Goal: Task Accomplishment & Management: Use online tool/utility

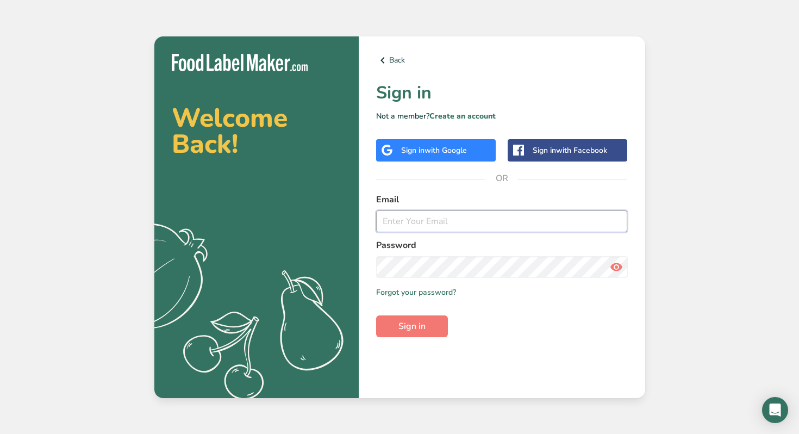
click at [450, 227] on input "email" at bounding box center [502, 221] width 252 height 22
type input "yodaphoebe@gmail.com"
click at [444, 154] on span "with Google" at bounding box center [446, 150] width 42 height 10
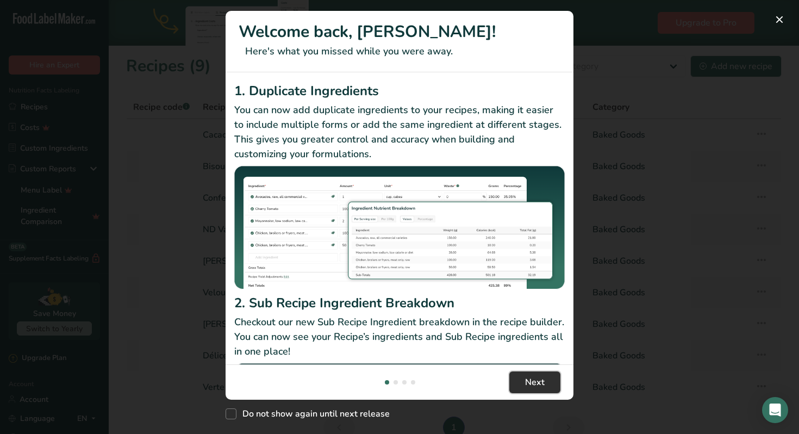
click at [534, 379] on span "Next" at bounding box center [535, 382] width 20 height 13
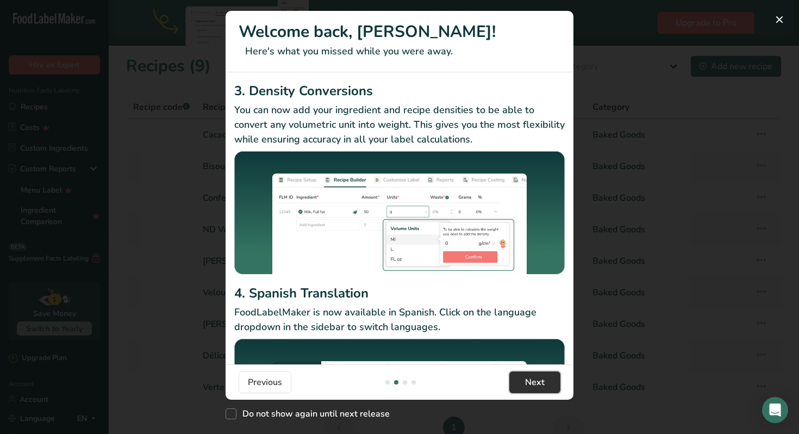
click at [534, 379] on span "Next" at bounding box center [535, 382] width 20 height 13
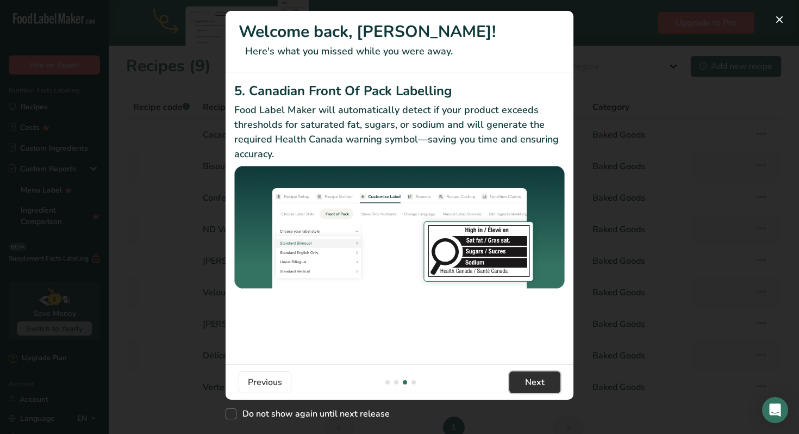
click at [534, 379] on span "Next" at bounding box center [535, 382] width 20 height 13
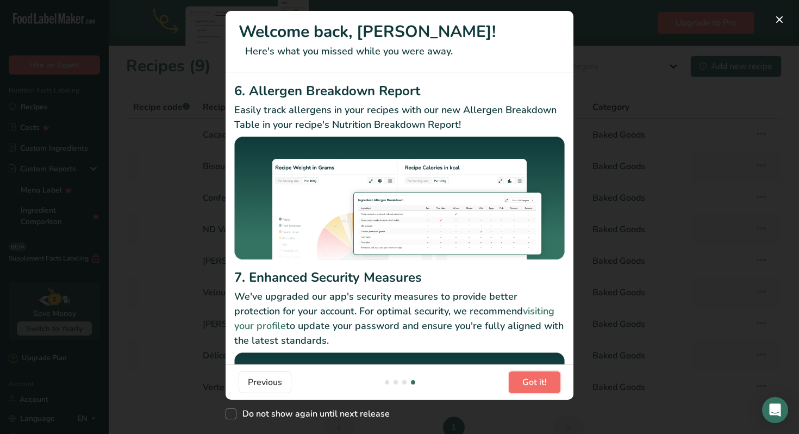
click at [534, 379] on span "Got it!" at bounding box center [534, 382] width 24 height 13
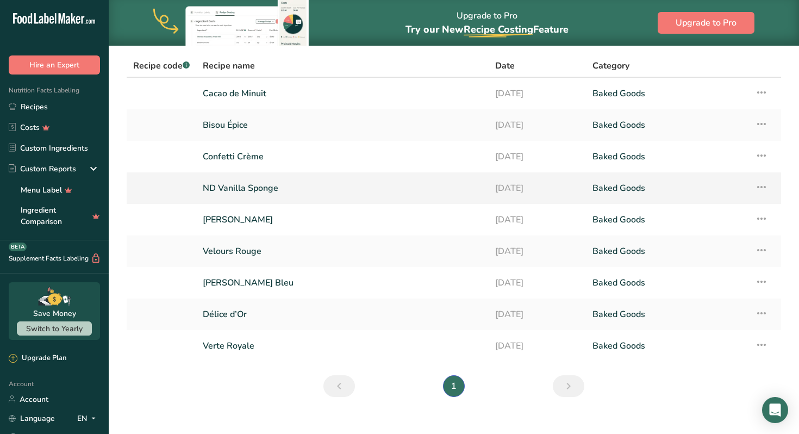
scroll to position [0, 0]
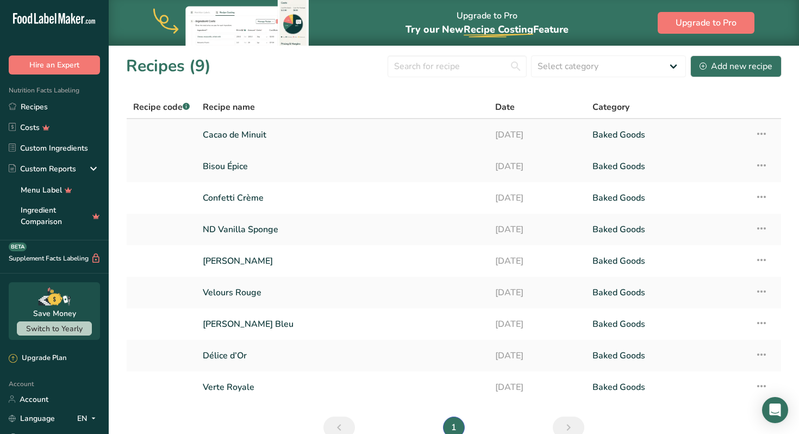
click at [223, 135] on link "Cacao de Minuit" at bounding box center [342, 134] width 279 height 23
click at [241, 169] on link "Bisou Épice" at bounding box center [342, 166] width 279 height 23
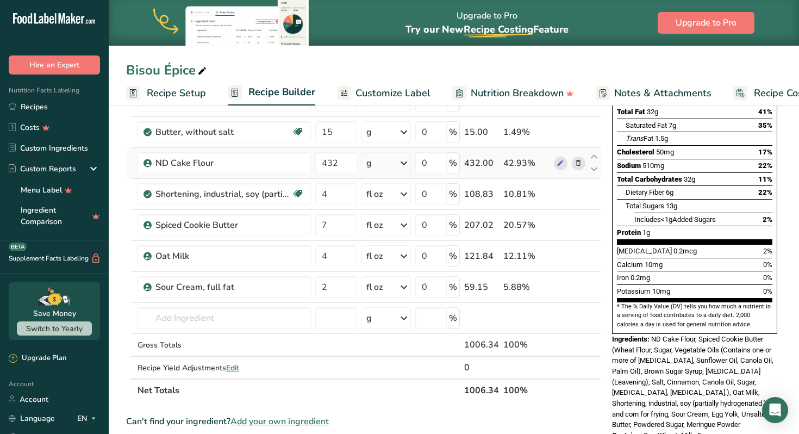
scroll to position [161, 0]
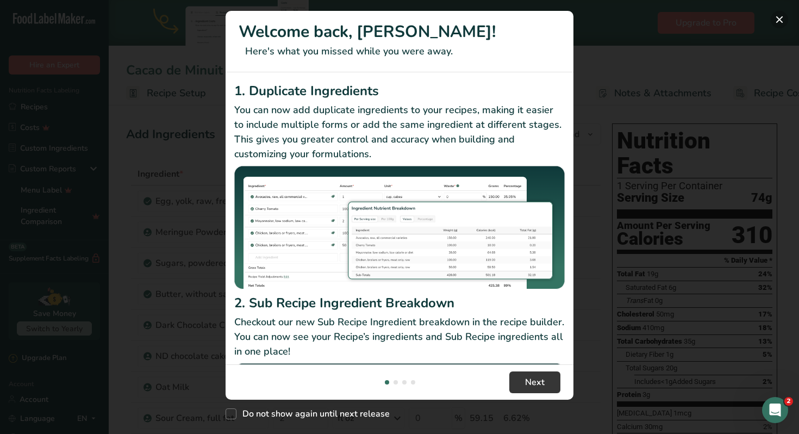
click at [779, 23] on button "New Features" at bounding box center [779, 19] width 17 height 17
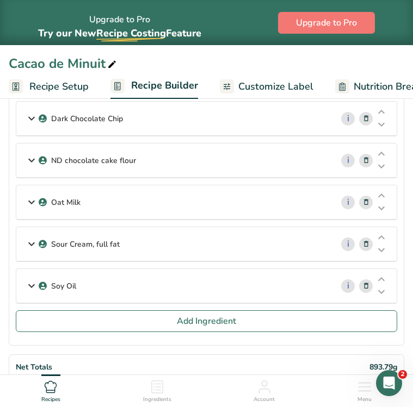
scroll to position [246, 0]
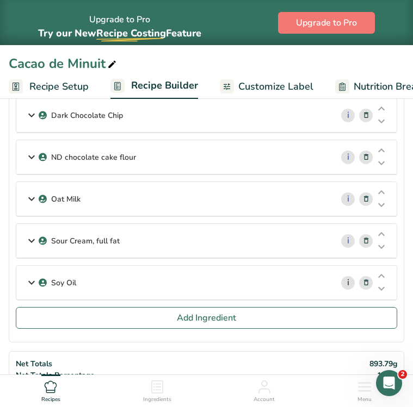
click at [346, 284] on link "i" at bounding box center [348, 283] width 14 height 14
click at [34, 281] on icon at bounding box center [31, 283] width 13 height 20
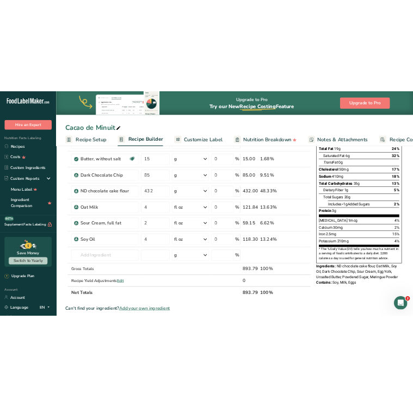
scroll to position [0, 0]
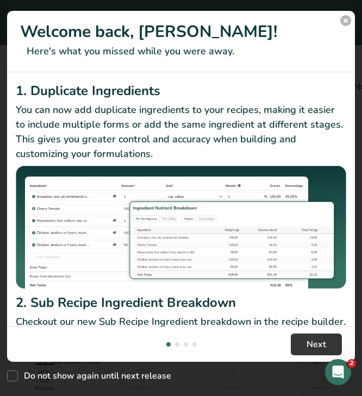
click at [346, 22] on button "New Features" at bounding box center [345, 20] width 11 height 11
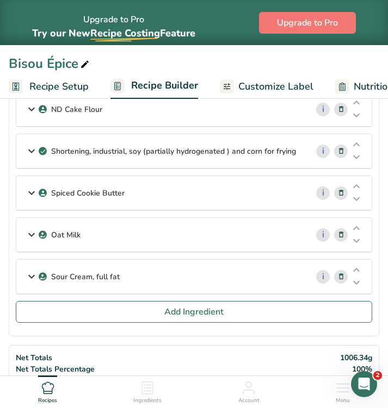
scroll to position [247, 0]
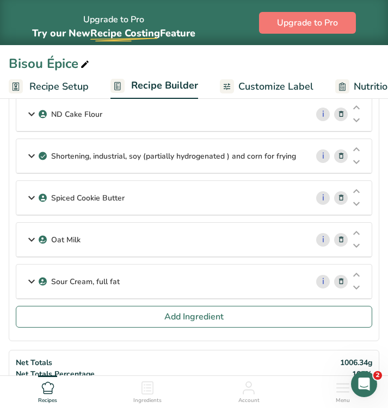
click at [340, 155] on icon at bounding box center [341, 156] width 8 height 11
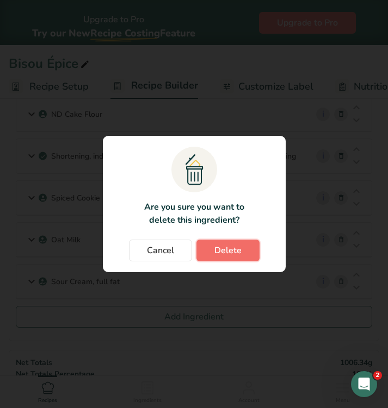
click at [232, 245] on span "Delete" at bounding box center [227, 250] width 27 height 13
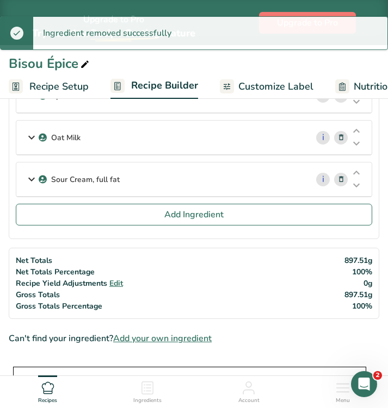
scroll to position [320, 0]
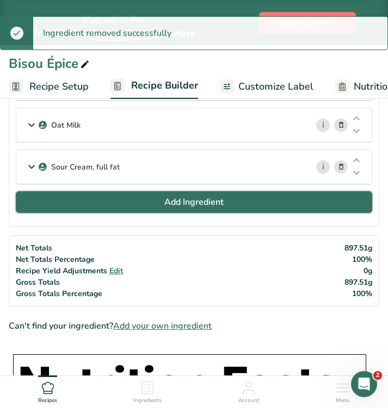
click at [224, 206] on button "Add Ingredient" at bounding box center [194, 202] width 356 height 22
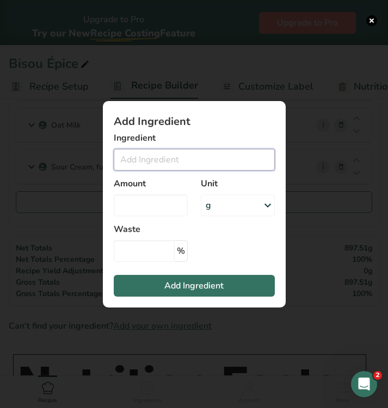
click at [207, 162] on input "Add ingredient modal" at bounding box center [194, 160] width 161 height 22
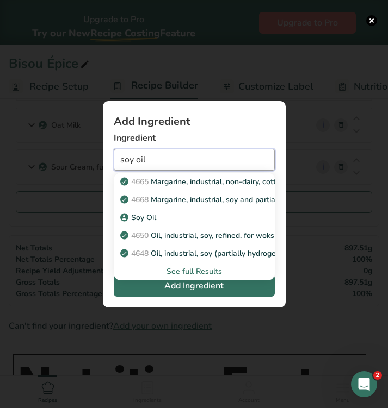
type input "soy oil"
click at [375, 16] on div "Add ingredient modal" at bounding box center [194, 204] width 388 height 408
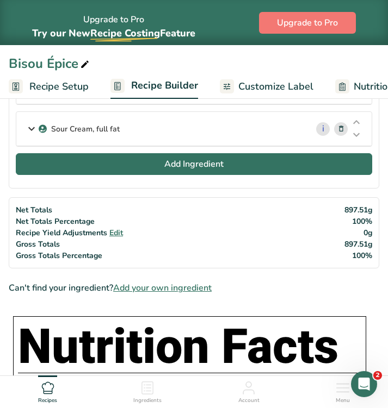
scroll to position [359, 0]
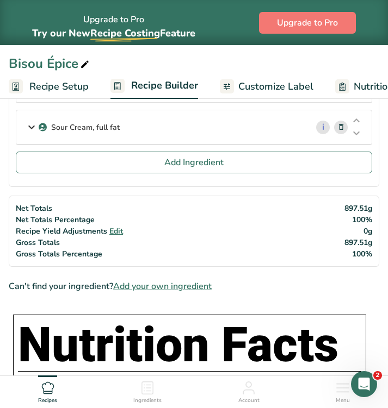
click at [162, 286] on span "Add your own ingredient" at bounding box center [162, 286] width 98 height 13
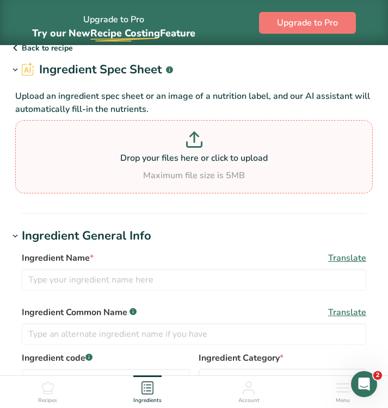
scroll to position [45, 0]
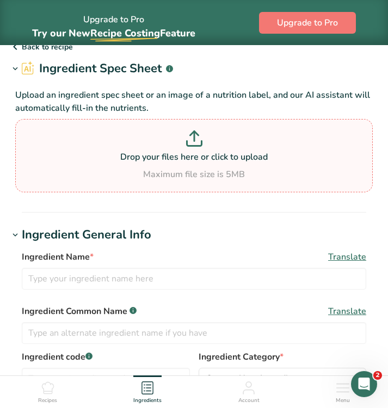
click at [194, 146] on icon at bounding box center [193, 143] width 15 height 5
click at [194, 146] on input "Drop your files here or click to upload Maximum file size is 5MB" at bounding box center [193, 155] width 357 height 73
type input "C:\fakepath\Screenshot 2025-08-18 at 4.04.46 PM.png"
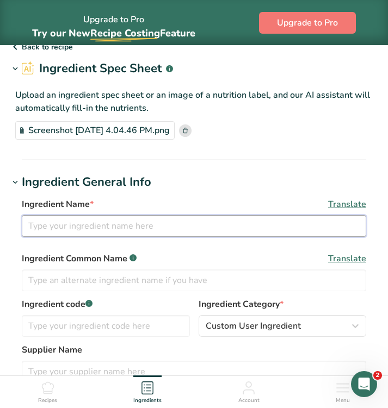
click at [241, 226] on input "text" at bounding box center [194, 226] width 344 height 22
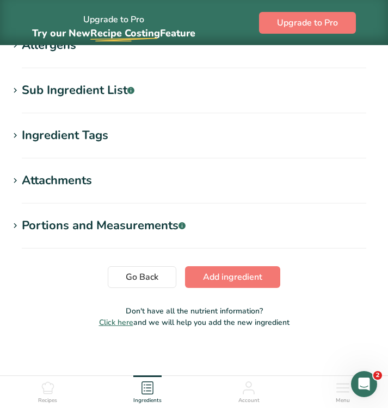
scroll to position [558, 0]
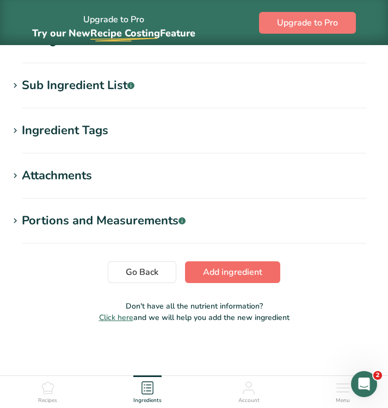
type input "Soy Oil"
click at [222, 275] on span "Add ingredient" at bounding box center [232, 272] width 59 height 13
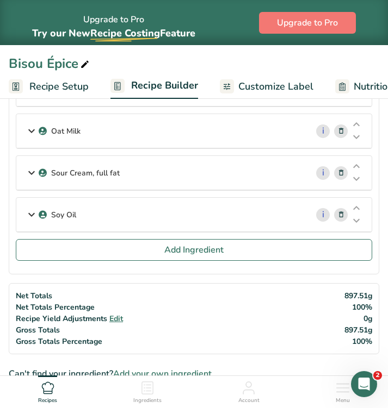
scroll to position [297, 0]
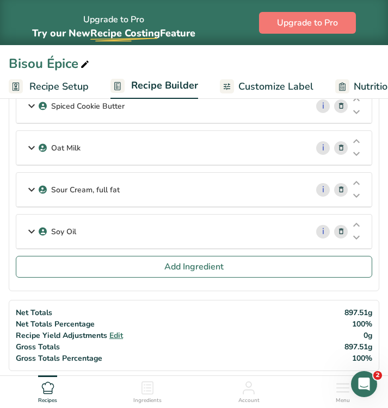
click at [290, 235] on div "Soy Oil" at bounding box center [161, 232] width 291 height 34
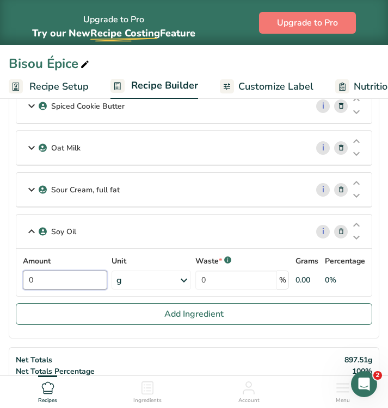
click at [47, 284] on input "0" at bounding box center [65, 280] width 84 height 19
type input "4"
click at [188, 277] on div "Amount 4 Unit g Weight Units g kg mg See more Volume Units l Volume units requi…" at bounding box center [194, 273] width 342 height 34
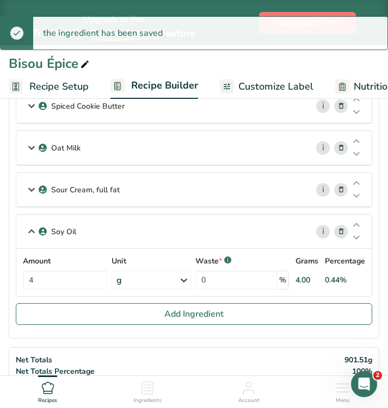
click at [188, 277] on icon at bounding box center [183, 281] width 13 height 20
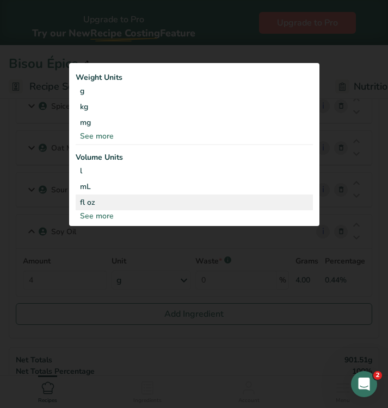
click at [134, 203] on div "fl oz" at bounding box center [194, 202] width 228 height 11
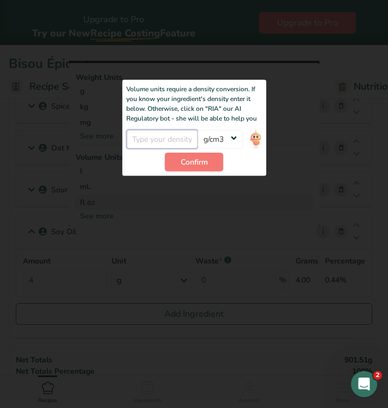
click at [178, 142] on input "number" at bounding box center [161, 139] width 71 height 19
type input "0.92"
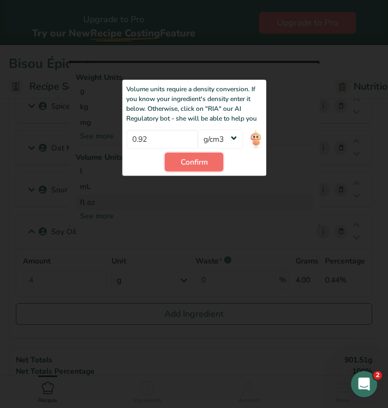
click at [204, 163] on span "Confirm" at bounding box center [193, 162] width 27 height 11
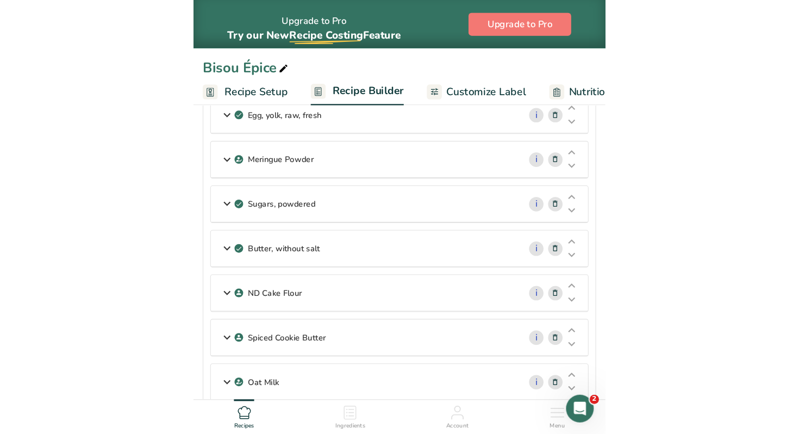
scroll to position [0, 0]
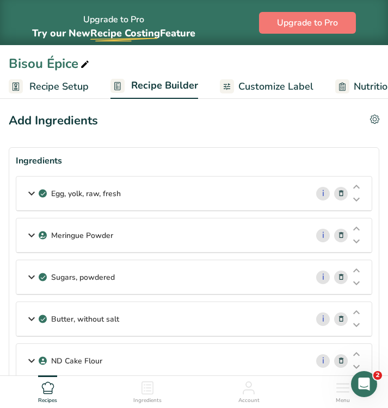
click at [11, 85] on rect at bounding box center [16, 86] width 14 height 14
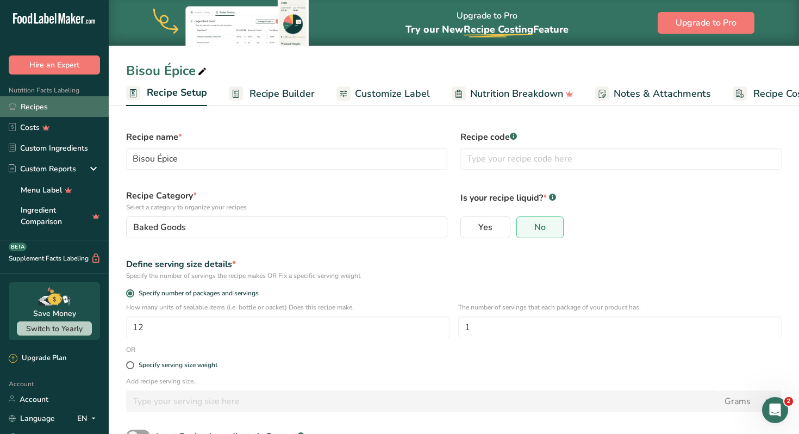
click at [36, 109] on link "Recipes" at bounding box center [54, 106] width 109 height 21
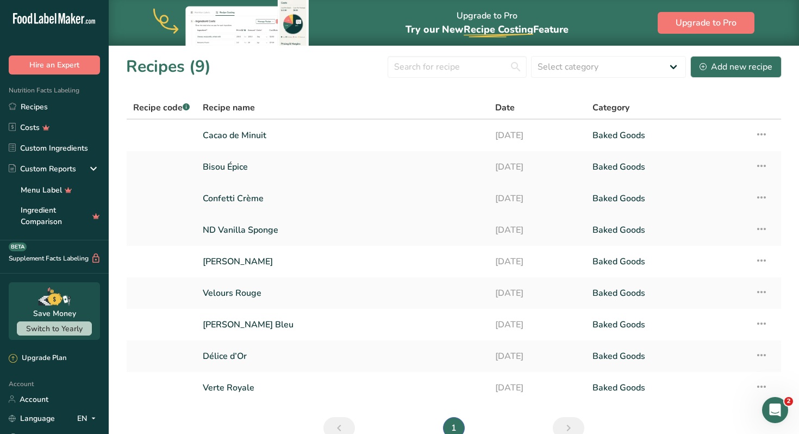
click at [231, 196] on link "Confetti Crème" at bounding box center [342, 198] width 279 height 23
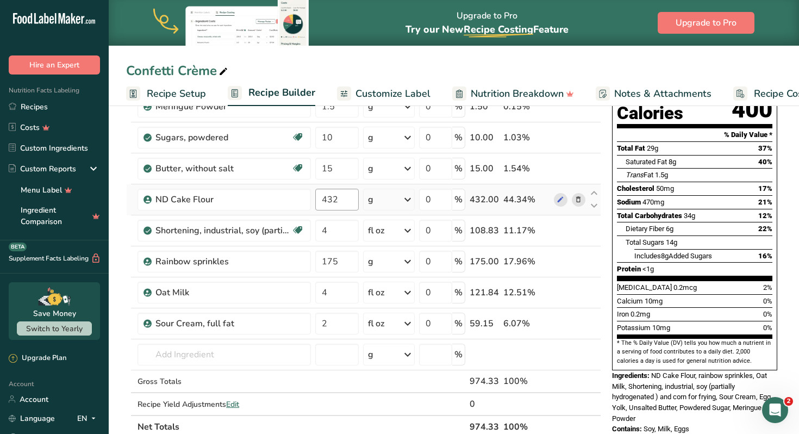
scroll to position [124, 0]
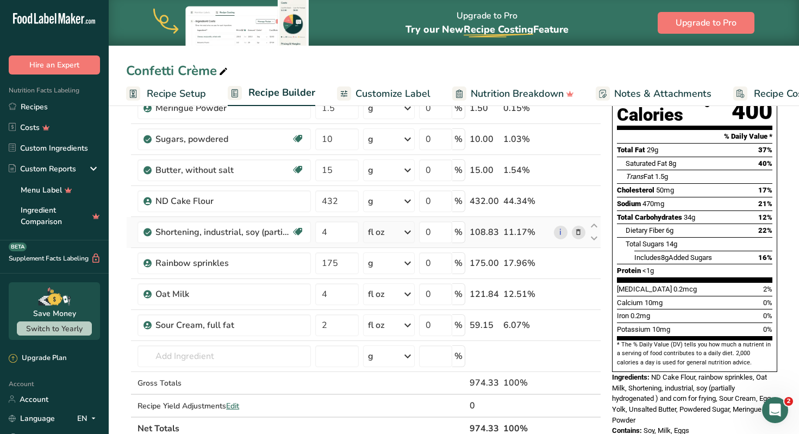
click at [579, 235] on icon at bounding box center [579, 232] width 8 height 11
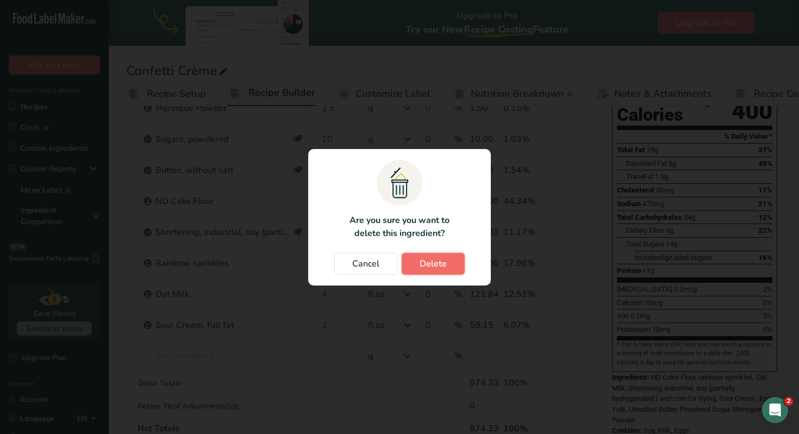
click at [438, 264] on span "Delete" at bounding box center [433, 263] width 27 height 13
type input "175"
type input "4"
type input "2"
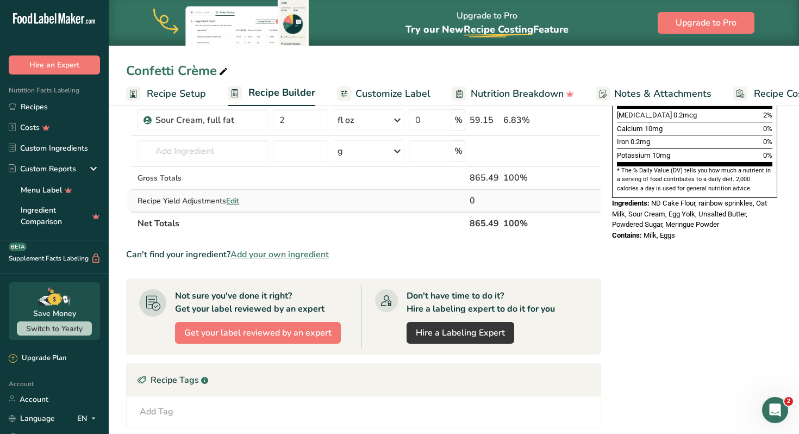
scroll to position [297, 0]
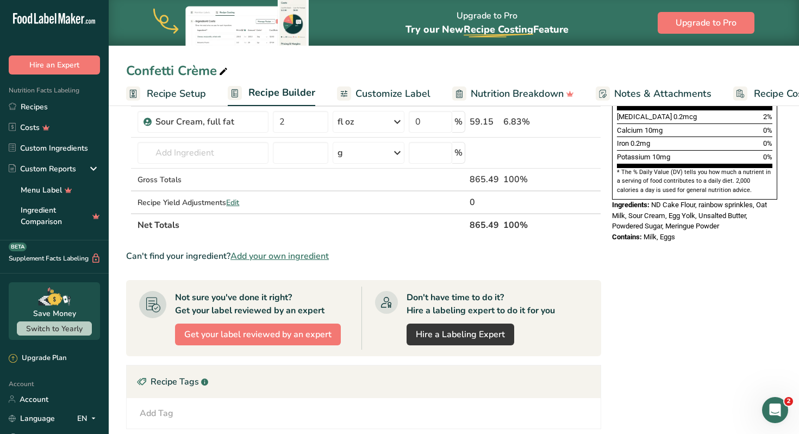
click at [276, 257] on span "Add your own ingredient" at bounding box center [280, 256] width 98 height 13
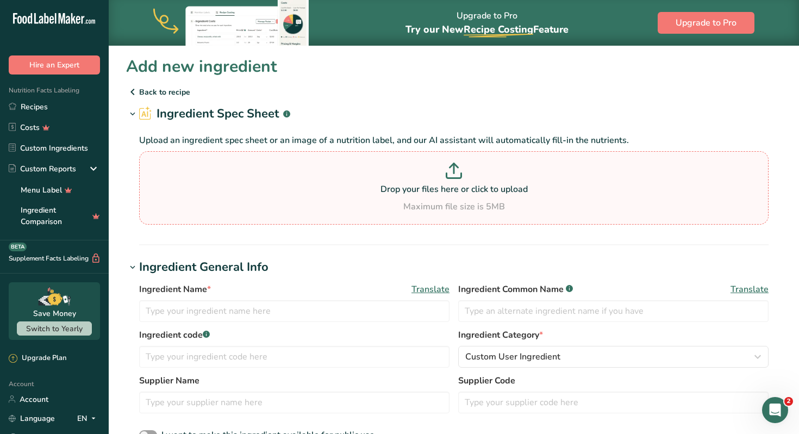
click at [438, 179] on p at bounding box center [454, 173] width 624 height 20
click at [438, 179] on input "Drop your files here or click to upload Maximum file size is 5MB" at bounding box center [454, 187] width 630 height 73
type input "C:\fakepath\Screenshot 2025-08-18 at 4.04.46 PM.png"
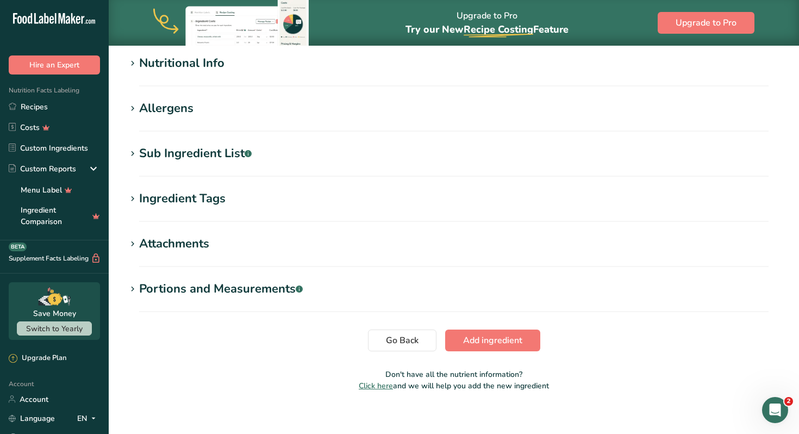
scroll to position [370, 0]
click at [253, 288] on div "Portions and Measurements .a-a{fill:#347362;}.b-a{fill:#fff;}" at bounding box center [221, 288] width 164 height 18
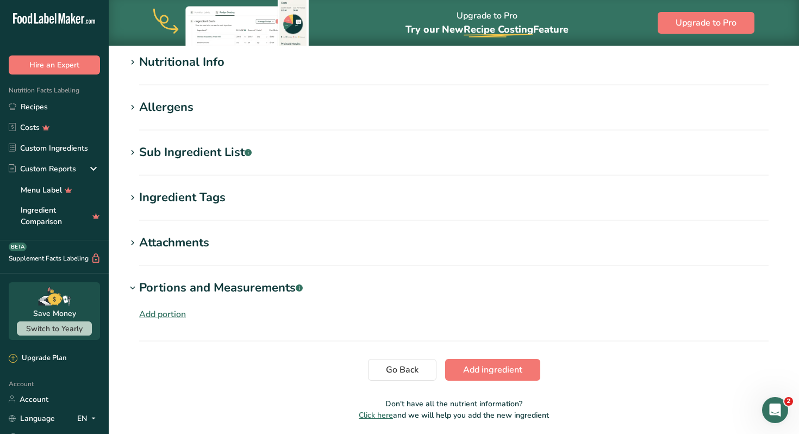
click at [164, 313] on div "Add portion" at bounding box center [162, 314] width 47 height 13
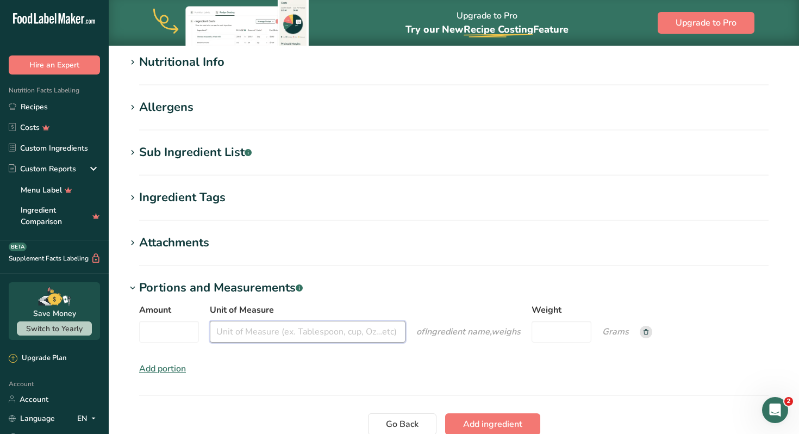
click at [294, 330] on input "Unit of Measure" at bounding box center [308, 332] width 196 height 22
type input "oz"
click at [183, 334] on input "Amount" at bounding box center [169, 332] width 60 height 22
type input "4"
click at [523, 327] on div "Amount 4 Unit of Measure oz of Ingredient name, weigh Weight Grams" at bounding box center [454, 326] width 630 height 46
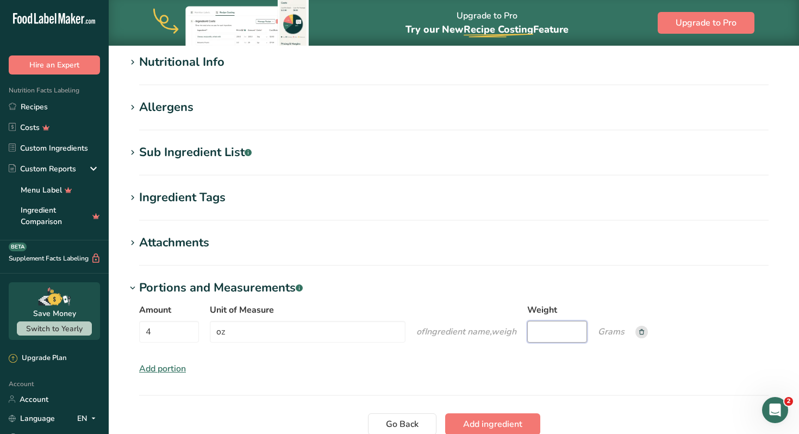
click at [551, 331] on input "Weight" at bounding box center [557, 332] width 60 height 22
click at [617, 333] on icon "Grams" at bounding box center [611, 332] width 27 height 12
click at [166, 366] on div "Add portion" at bounding box center [162, 368] width 47 height 13
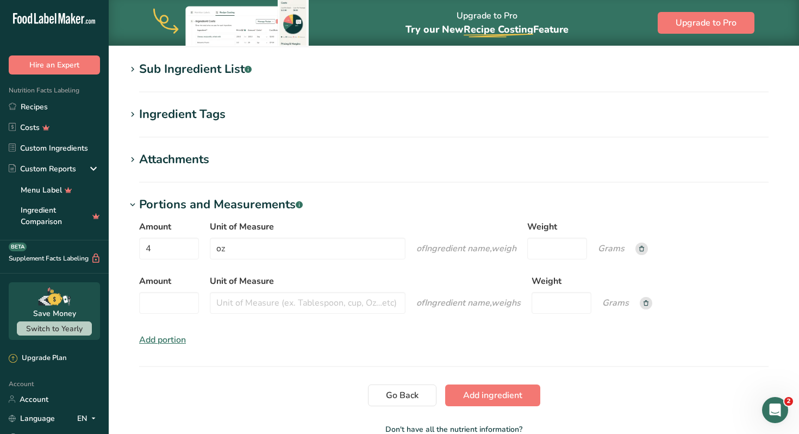
scroll to position [460, 0]
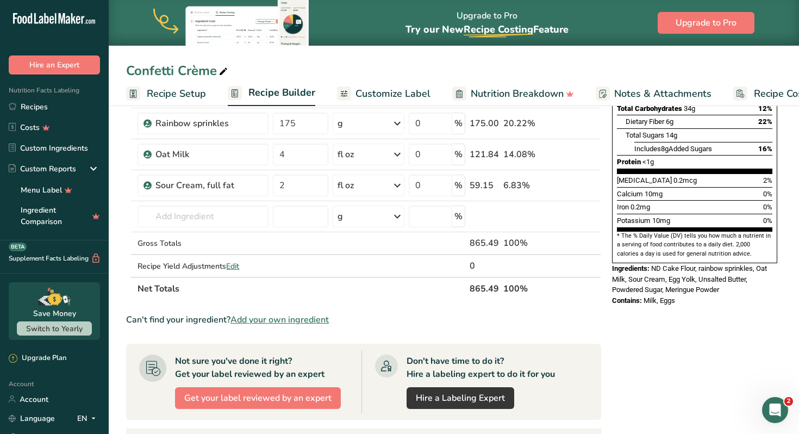
scroll to position [234, 0]
click at [303, 319] on span "Add your own ingredient" at bounding box center [280, 319] width 98 height 13
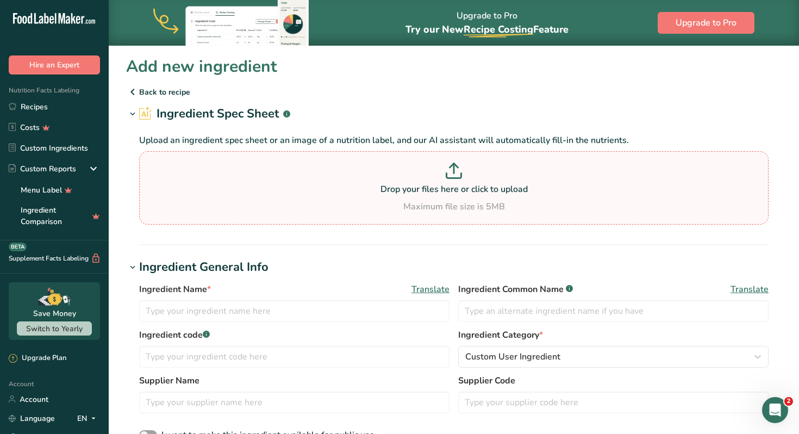
click at [455, 176] on icon at bounding box center [454, 171] width 16 height 16
click at [455, 176] on input "Drop your files here or click to upload Maximum file size is 5MB" at bounding box center [454, 187] width 630 height 73
type input "C:\fakepath\Screenshot 2025-08-18 at 4.04.46 PM.png"
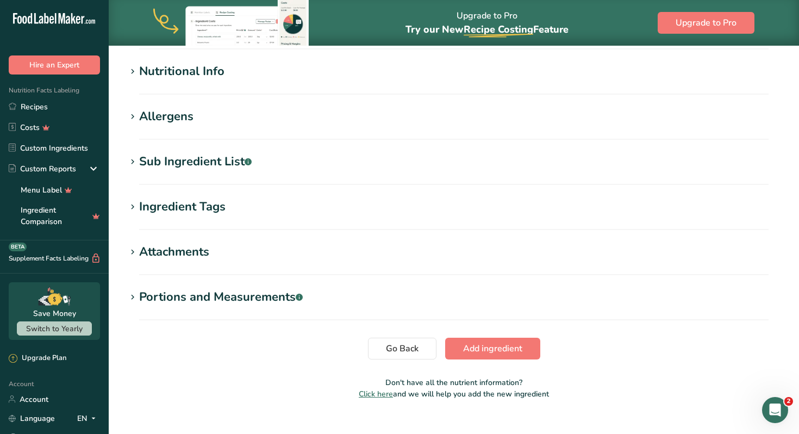
scroll to position [379, 0]
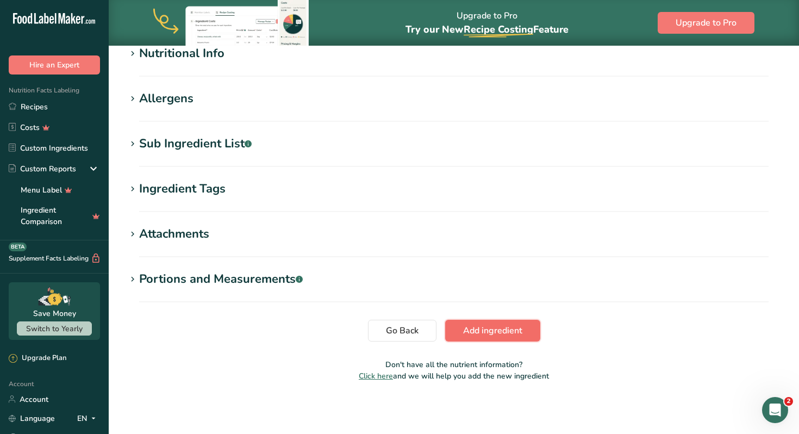
click at [488, 332] on span "Add ingredient" at bounding box center [492, 330] width 59 height 13
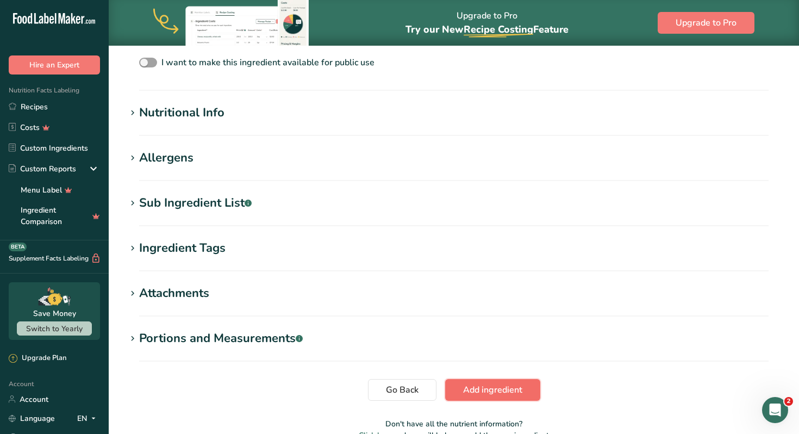
scroll to position [272, 0]
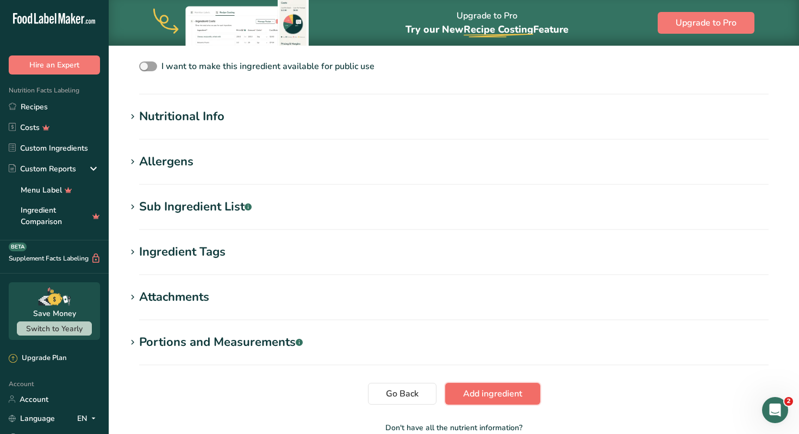
click at [488, 392] on span "Add ingredient" at bounding box center [492, 393] width 59 height 13
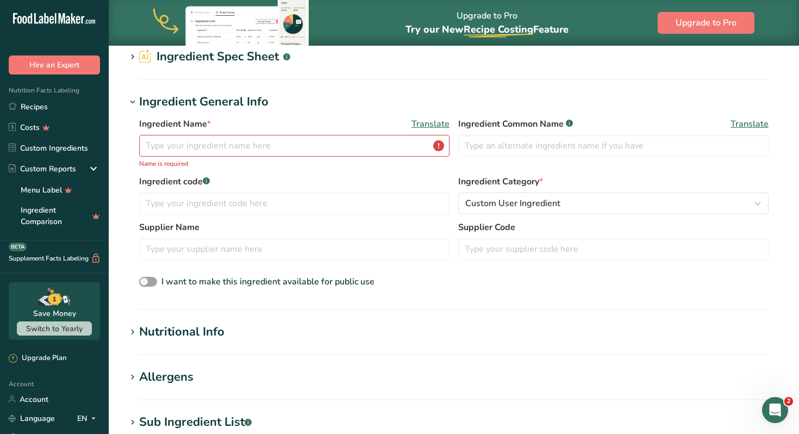
scroll to position [52, 0]
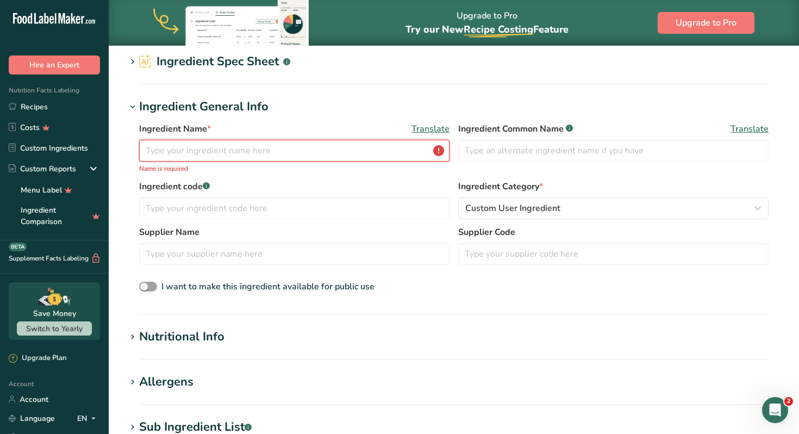
click at [371, 148] on input "text" at bounding box center [294, 151] width 310 height 22
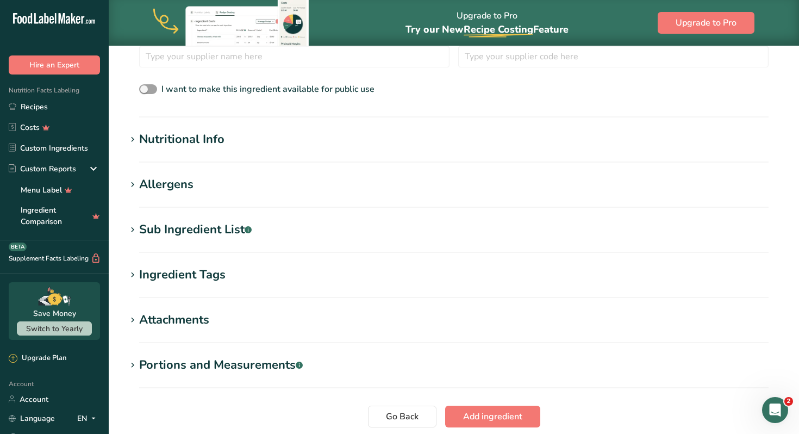
scroll to position [323, 0]
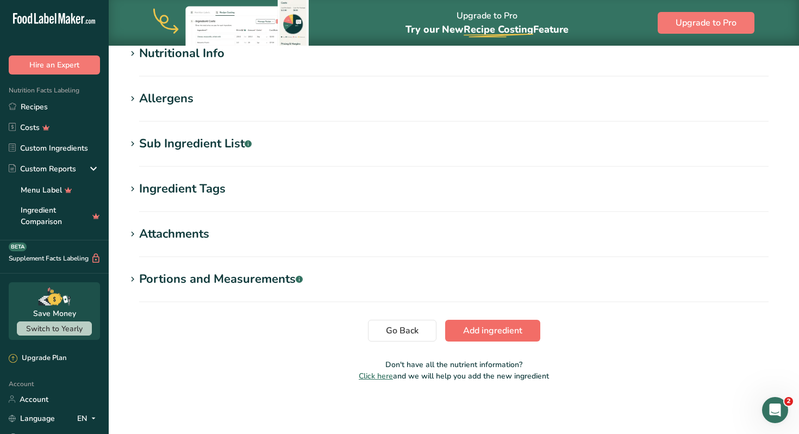
type input "Soy Oil"
click at [477, 332] on span "Add ingredient" at bounding box center [492, 330] width 59 height 13
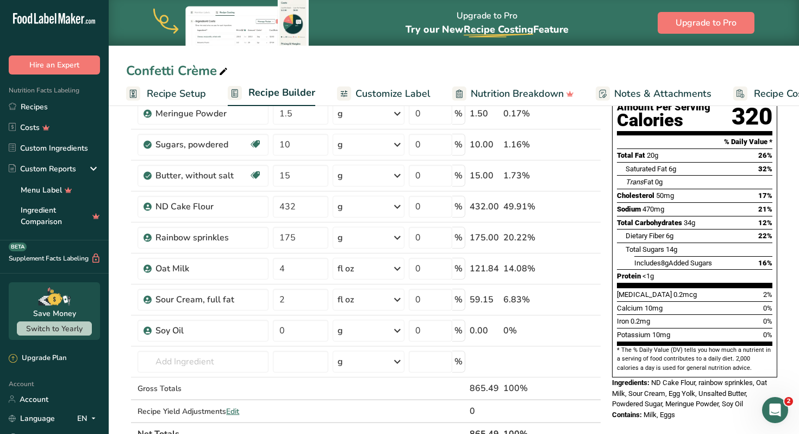
scroll to position [122, 0]
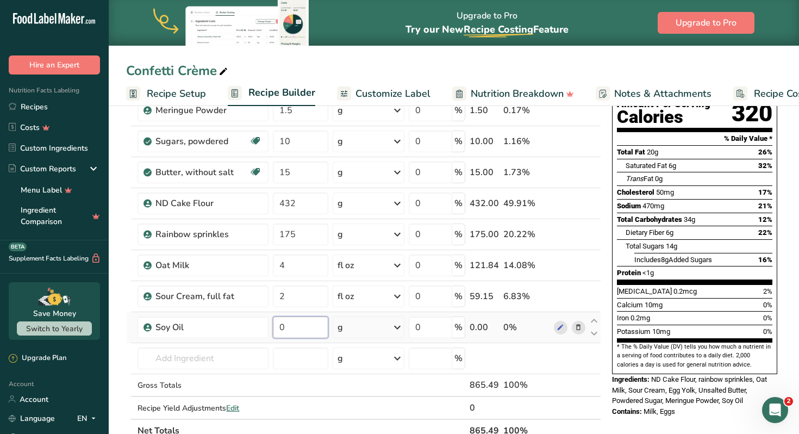
click at [286, 328] on input "0" at bounding box center [300, 327] width 55 height 22
type input "4"
click at [397, 325] on div "Ingredient * Amount * Unit * Waste * .a-a{fill:#347362;}.b-a{fill:#fff;} Grams …" at bounding box center [363, 241] width 475 height 401
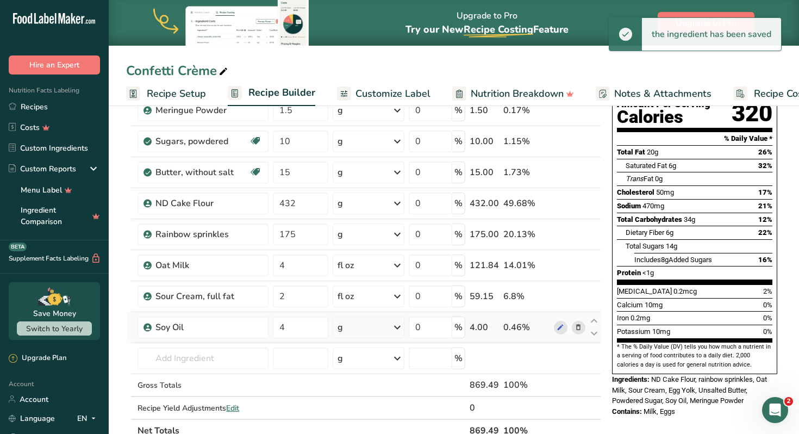
click at [399, 331] on icon at bounding box center [397, 328] width 13 height 20
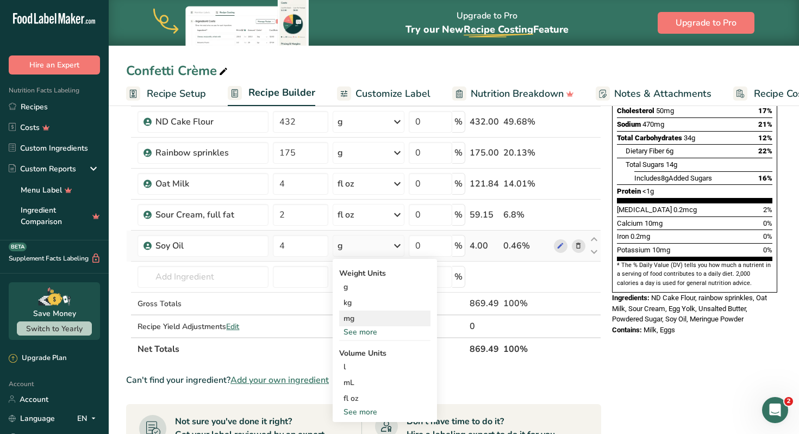
scroll to position [210, 0]
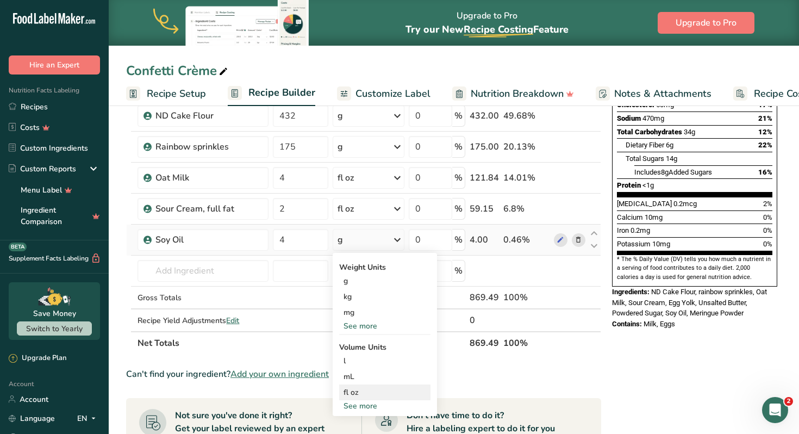
click at [356, 393] on div "fl oz" at bounding box center [385, 392] width 83 height 11
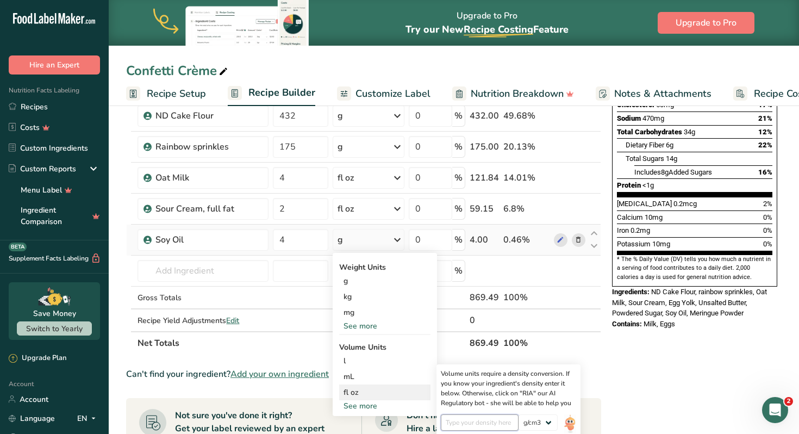
click at [457, 420] on input "number" at bounding box center [480, 422] width 78 height 16
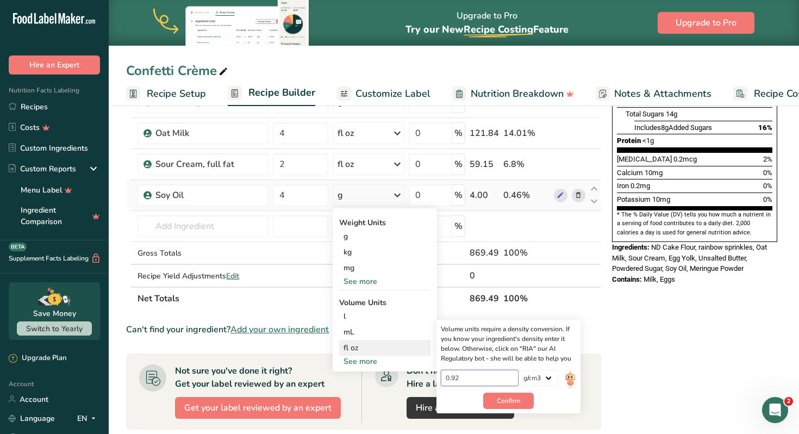
scroll to position [257, 0]
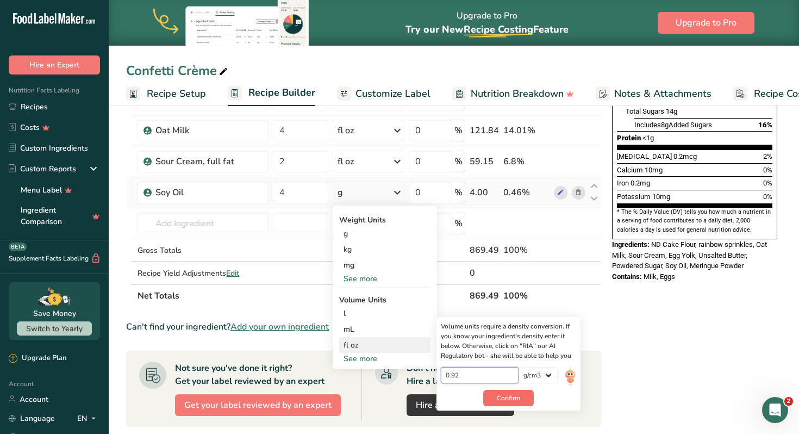
type input "0.92"
click at [511, 397] on span "Confirm" at bounding box center [508, 398] width 23 height 10
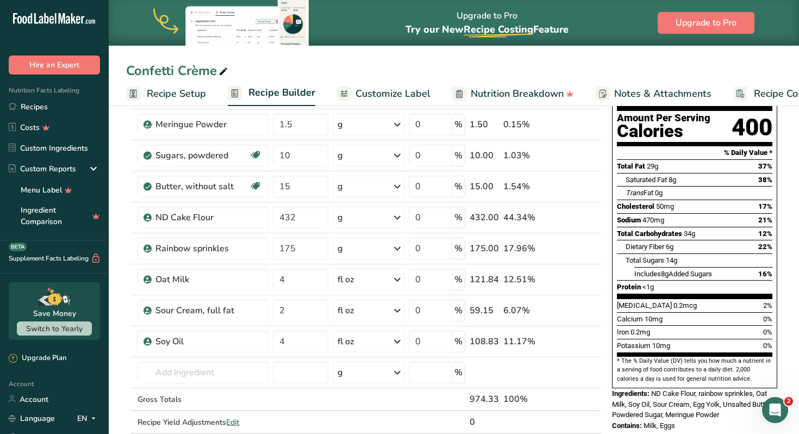
scroll to position [107, 0]
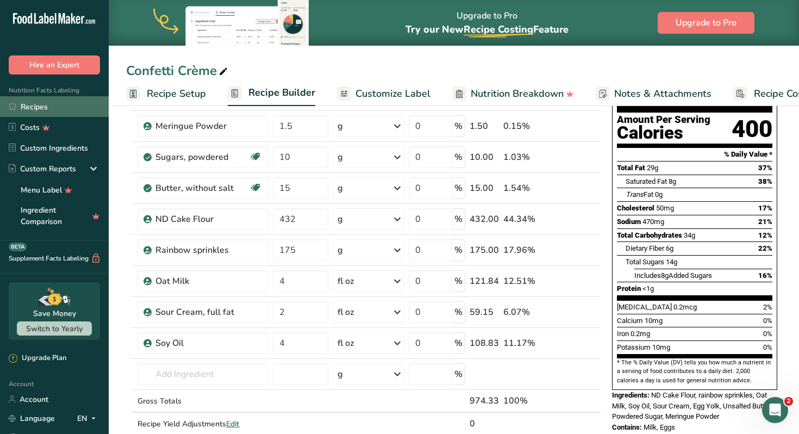
click at [40, 104] on link "Recipes" at bounding box center [54, 106] width 109 height 21
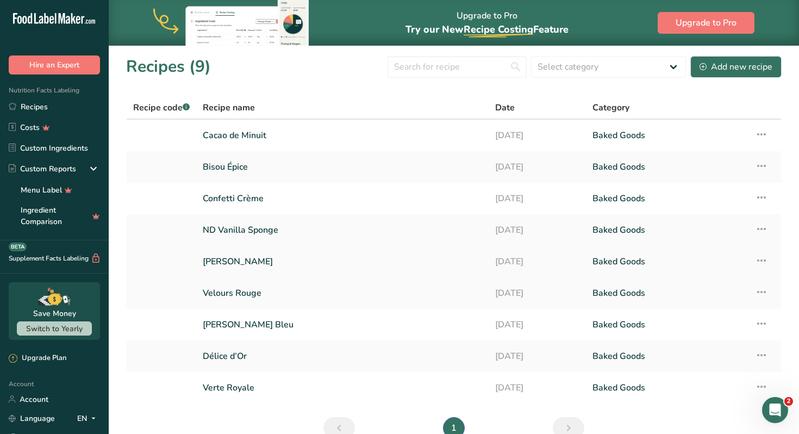
click at [229, 264] on link "[PERSON_NAME]" at bounding box center [342, 261] width 279 height 23
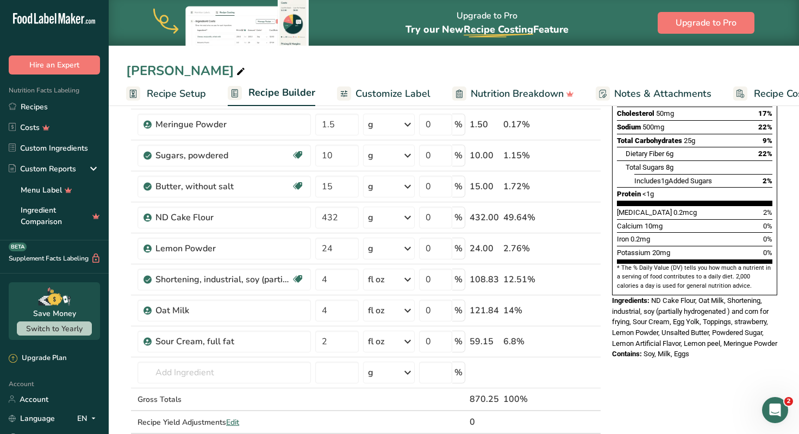
scroll to position [206, 0]
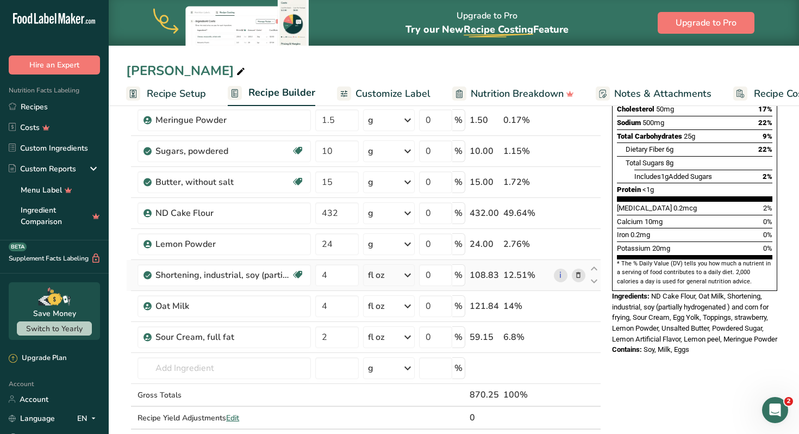
click at [577, 276] on icon at bounding box center [579, 275] width 8 height 11
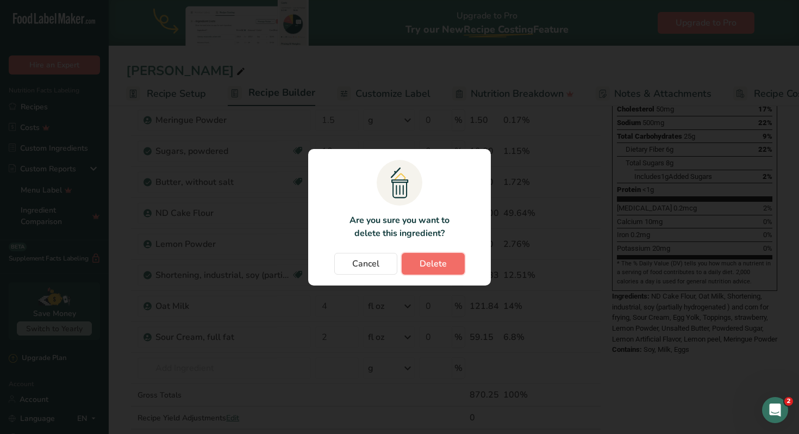
click at [433, 263] on span "Delete" at bounding box center [433, 263] width 27 height 13
type input "2"
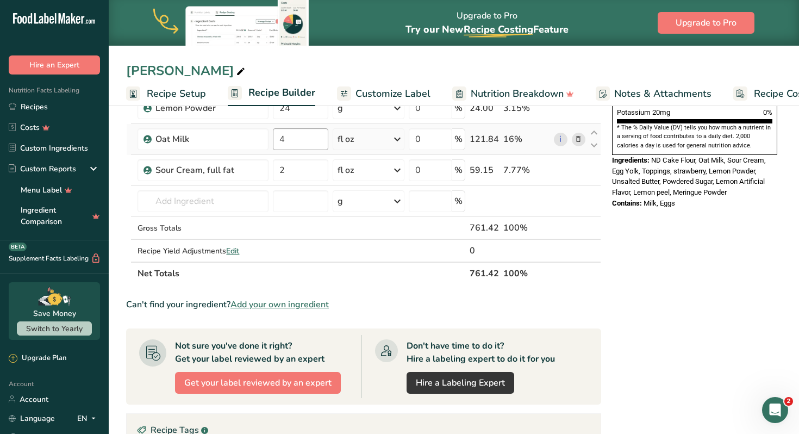
scroll to position [337, 0]
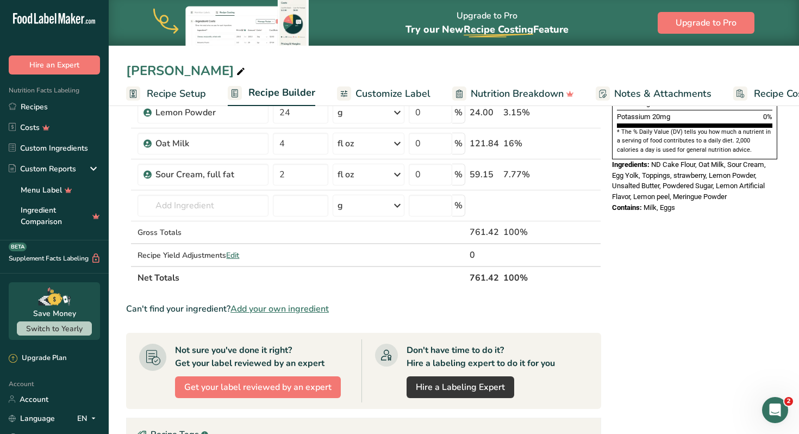
click at [289, 308] on span "Add your own ingredient" at bounding box center [280, 308] width 98 height 13
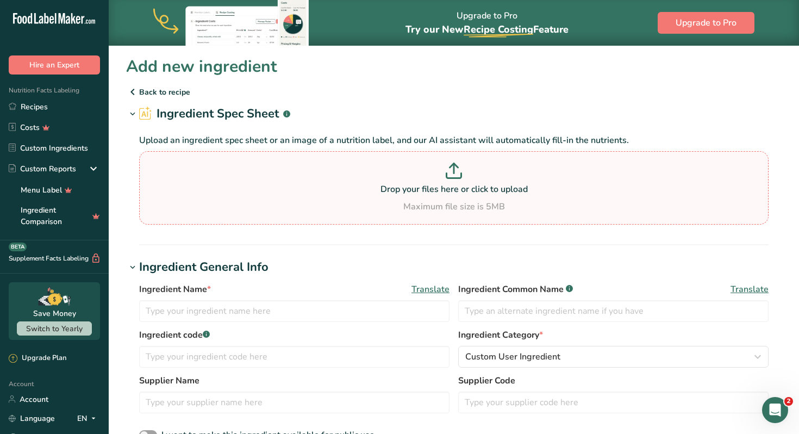
click at [442, 170] on p at bounding box center [454, 173] width 624 height 20
click at [442, 170] on input "Drop your files here or click to upload Maximum file size is 5MB" at bounding box center [454, 187] width 630 height 73
type input "C:\fakepath\Screenshot 2025-08-18 at 4.04.46 PM.png"
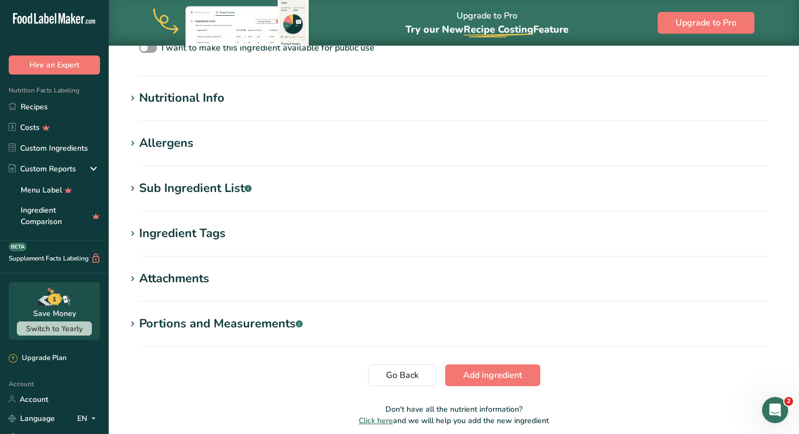
scroll to position [336, 0]
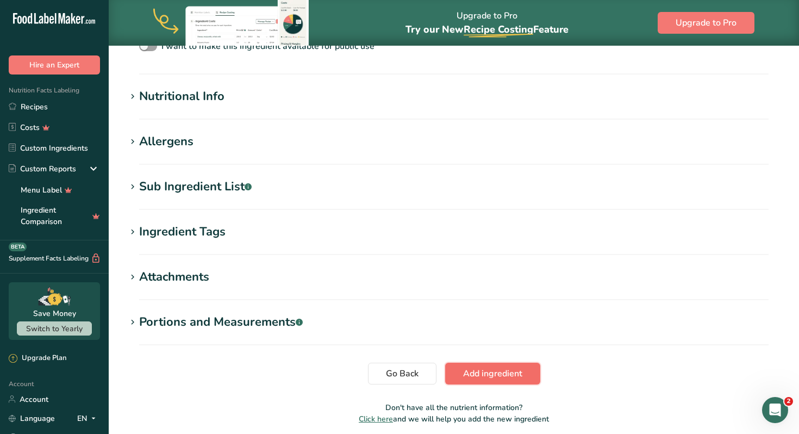
click at [483, 372] on span "Add ingredient" at bounding box center [492, 373] width 59 height 13
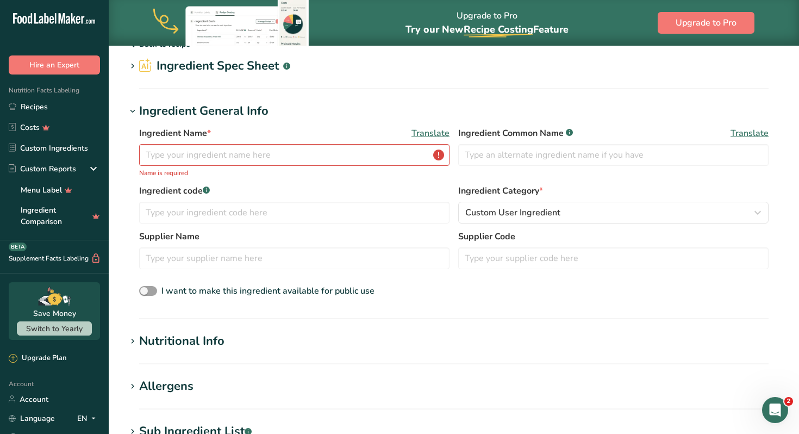
scroll to position [47, 0]
click at [394, 158] on input "text" at bounding box center [294, 156] width 310 height 22
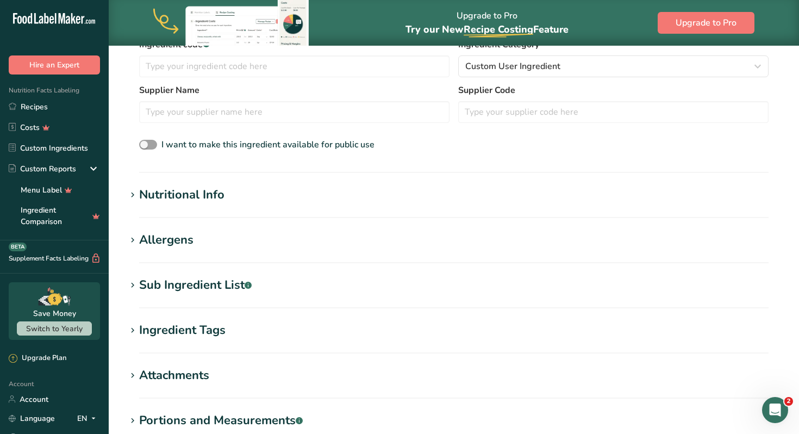
scroll to position [323, 0]
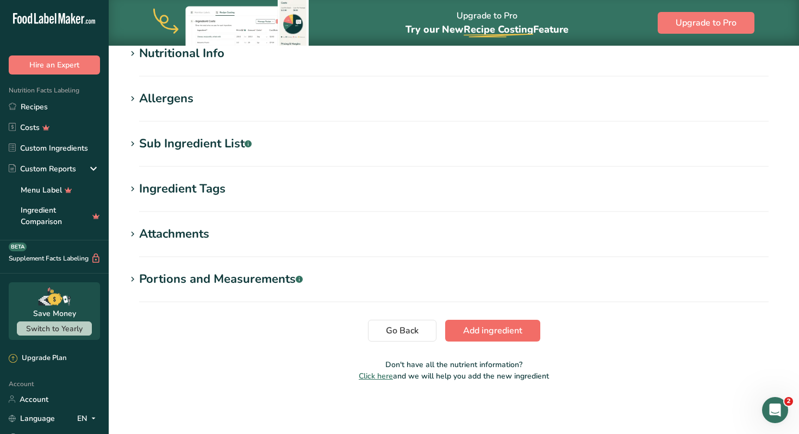
type input "Soy Oil"
click at [458, 327] on button "Add ingredient" at bounding box center [492, 331] width 95 height 22
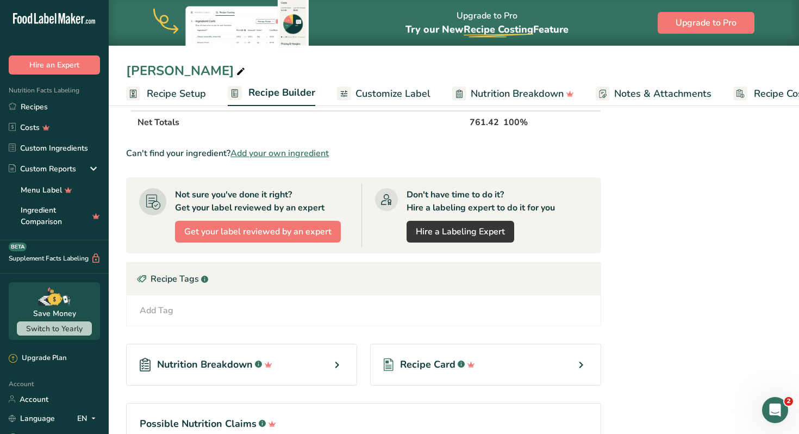
scroll to position [526, 0]
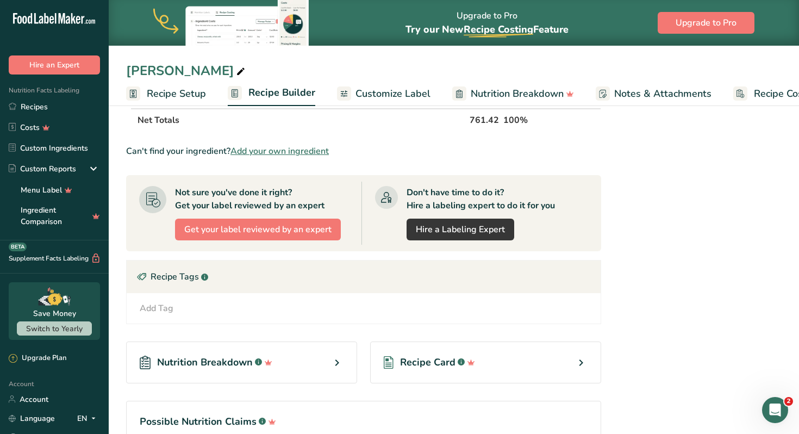
click at [312, 150] on span "Add your own ingredient" at bounding box center [280, 151] width 98 height 13
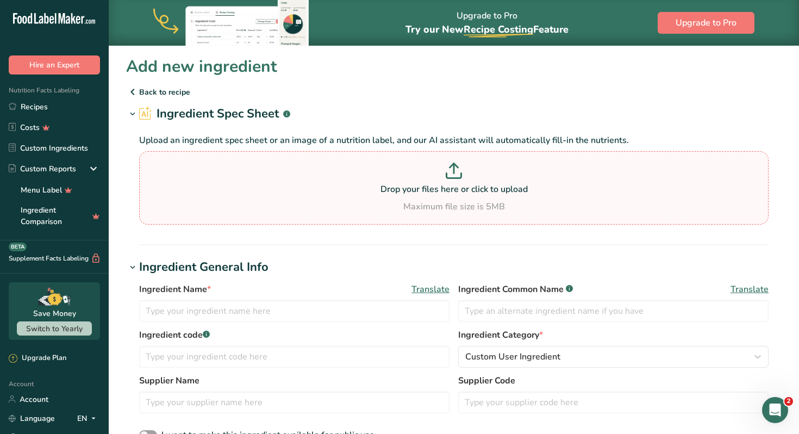
click at [451, 173] on icon at bounding box center [454, 171] width 16 height 16
click at [451, 173] on input "Drop your files here or click to upload Maximum file size is 5MB" at bounding box center [454, 187] width 630 height 73
type input "C:\fakepath\Lemon Curd NF.webp"
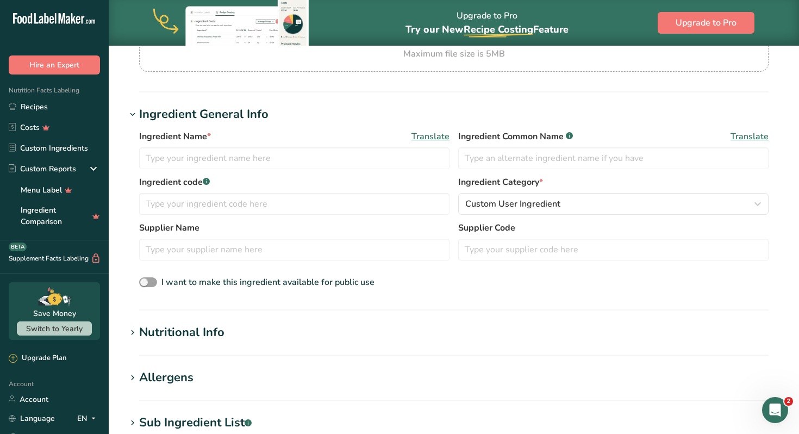
scroll to position [156, 0]
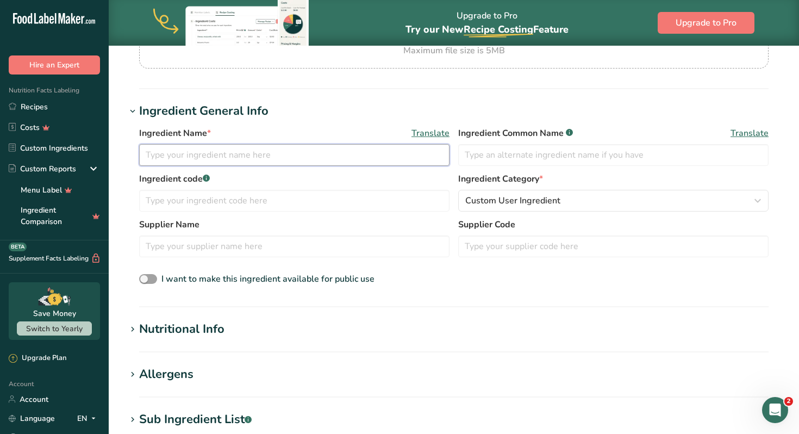
click at [314, 157] on input "text" at bounding box center [294, 155] width 310 height 22
type input "l"
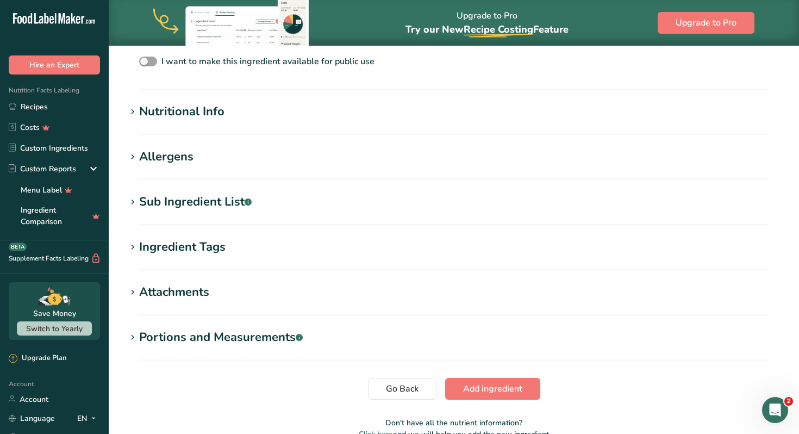
scroll to position [432, 0]
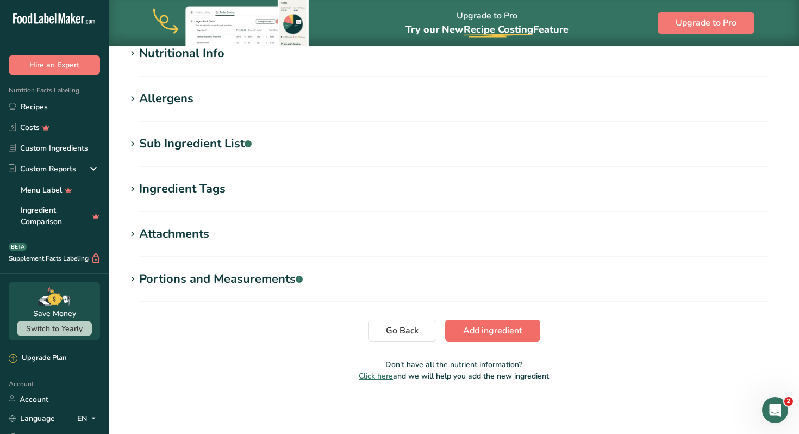
type input "Lemon Curd"
click at [483, 329] on span "Add ingredient" at bounding box center [492, 330] width 59 height 13
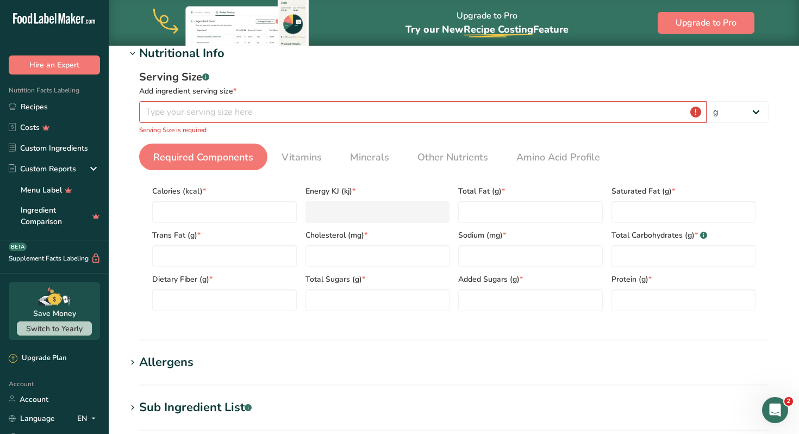
scroll to position [323, 0]
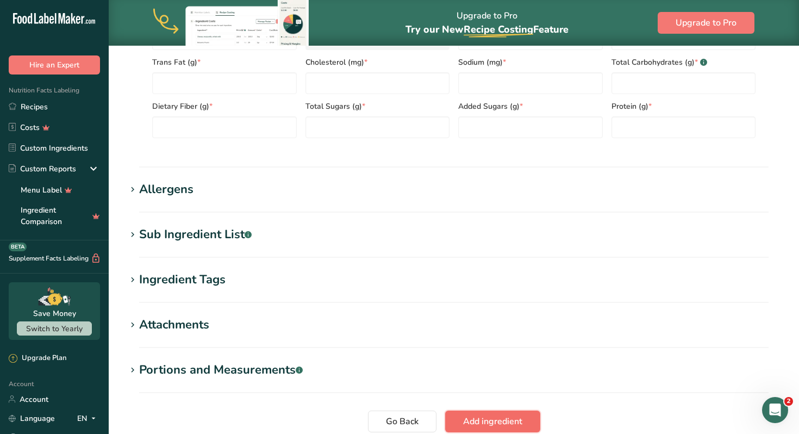
click at [492, 421] on span "Add ingredient" at bounding box center [492, 421] width 59 height 13
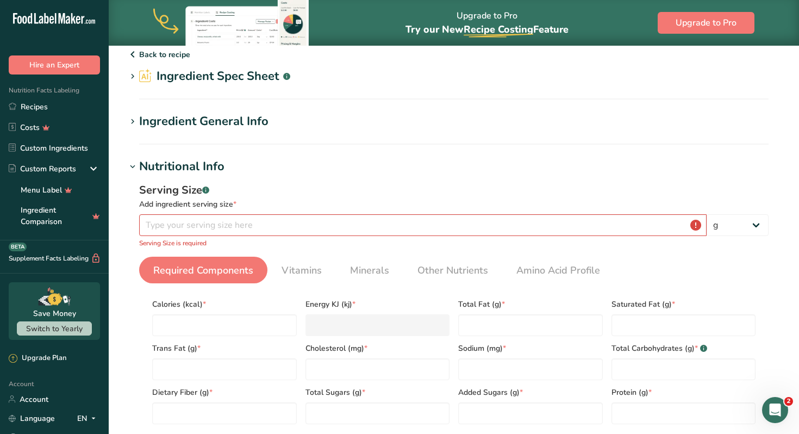
scroll to position [0, 0]
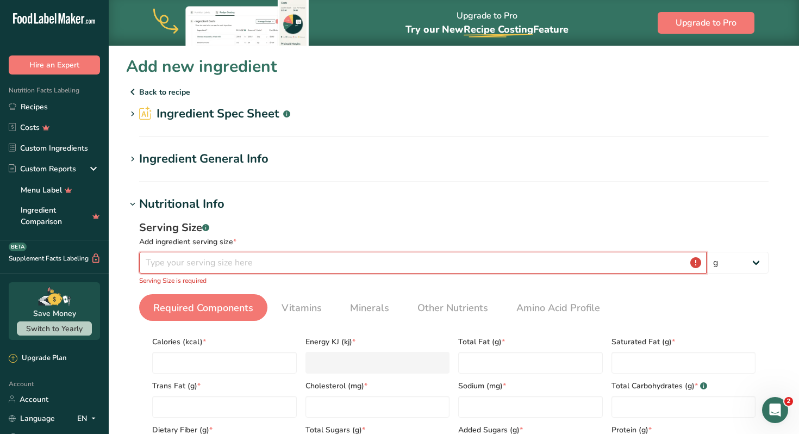
click at [428, 263] on input "number" at bounding box center [423, 263] width 568 height 22
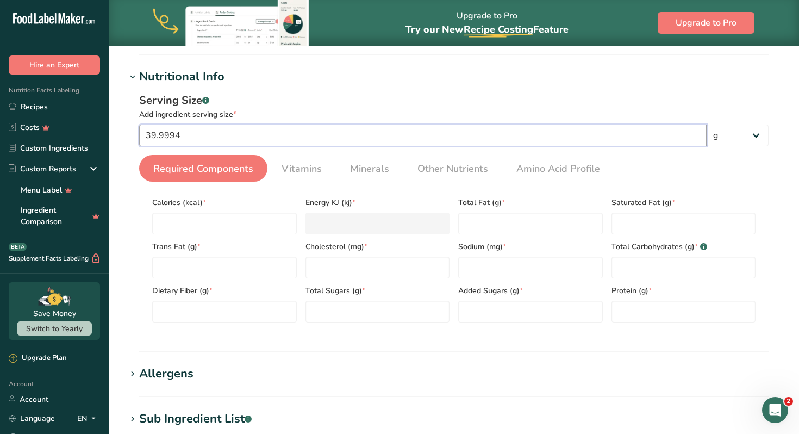
scroll to position [129, 0]
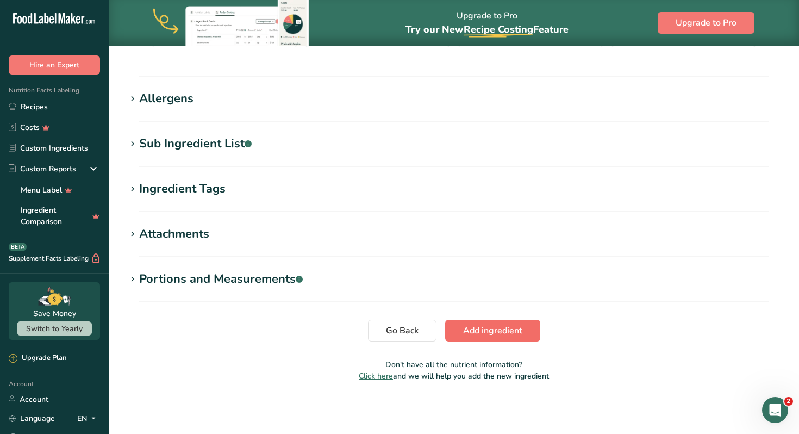
type input "39.9994"
click at [507, 332] on span "Add ingredient" at bounding box center [492, 330] width 59 height 13
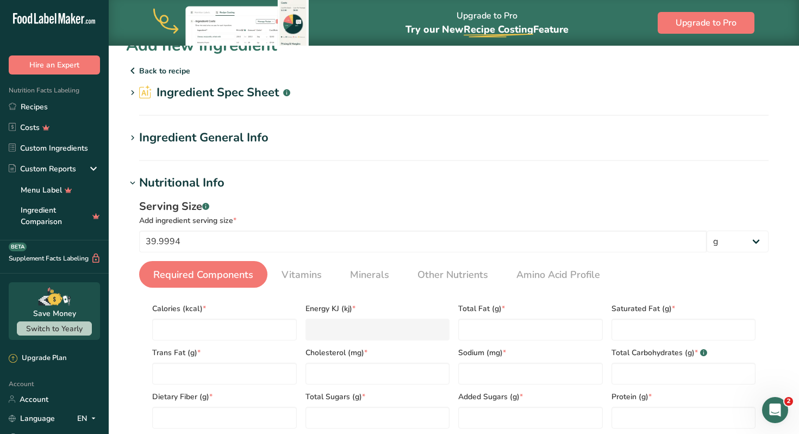
scroll to position [0, 0]
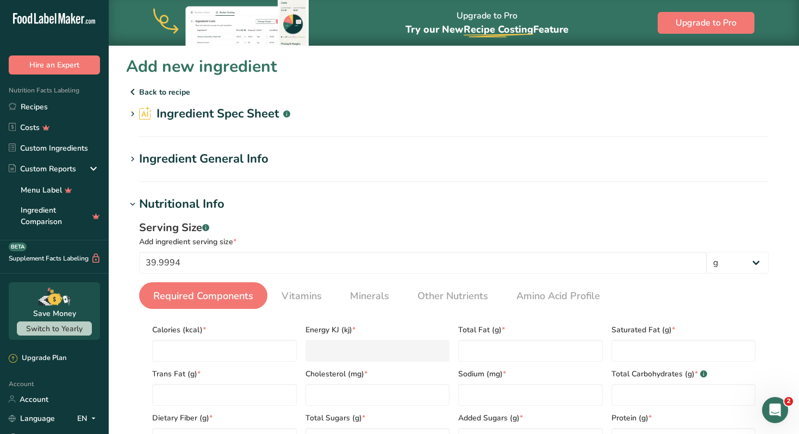
click at [287, 123] on section "Ingredient Spec Sheet .a-a{fill:#347362;}.b-a{fill:#fff;} Upload an ingredient …" at bounding box center [454, 121] width 656 height 32
click at [240, 113] on h2 "Ingredient Spec Sheet .a-a{fill:#347362;}.b-a{fill:#fff;}" at bounding box center [214, 114] width 151 height 18
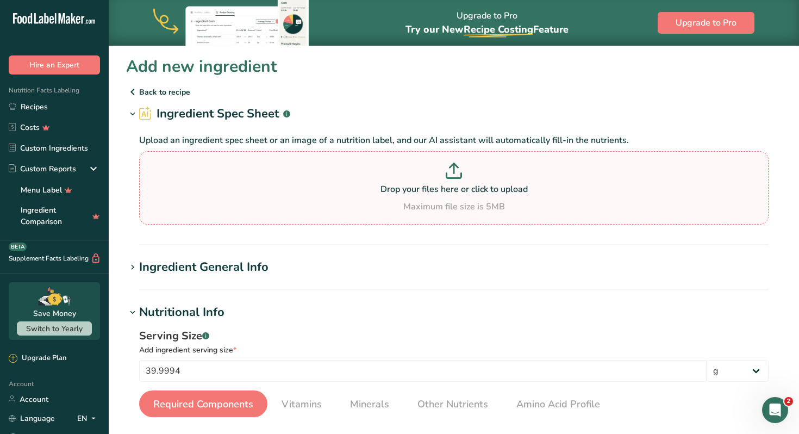
click at [463, 178] on p at bounding box center [454, 173] width 624 height 20
click at [463, 178] on input "Drop your files here or click to upload Maximum file size is 5MB" at bounding box center [454, 187] width 630 height 73
type input "C:\fakepath\Lemon Curd NF.webp"
click at [455, 186] on p "Drop your files here or click to upload" at bounding box center [454, 189] width 624 height 13
click at [455, 186] on input "Drop your files here or click to upload Maximum file size is 5MB" at bounding box center [454, 187] width 630 height 73
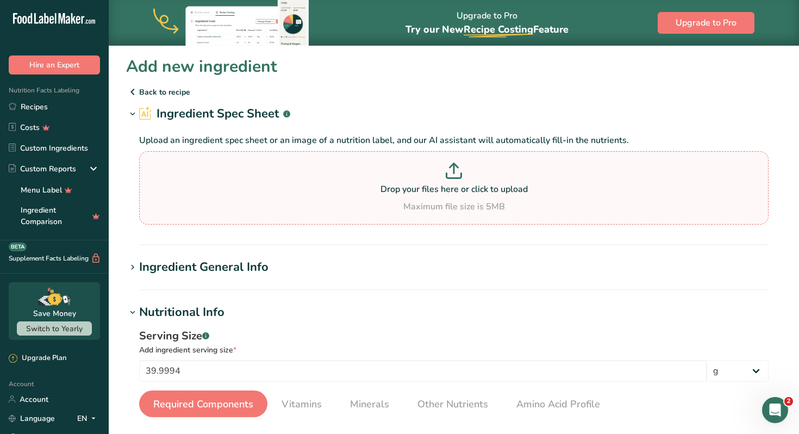
type input "C:\fakepath\Screenshot 2025-08-18 at 4.37.24 PM.png"
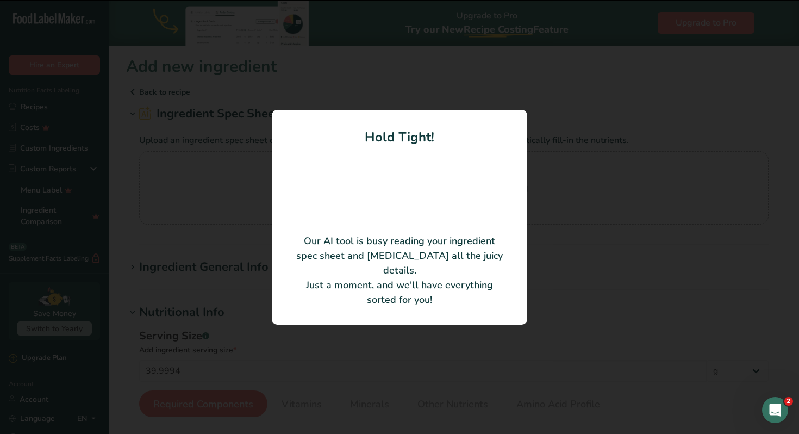
type input "14"
type input "60"
type KJ "251.04"
type Fat "2.5"
type Fat "1.5"
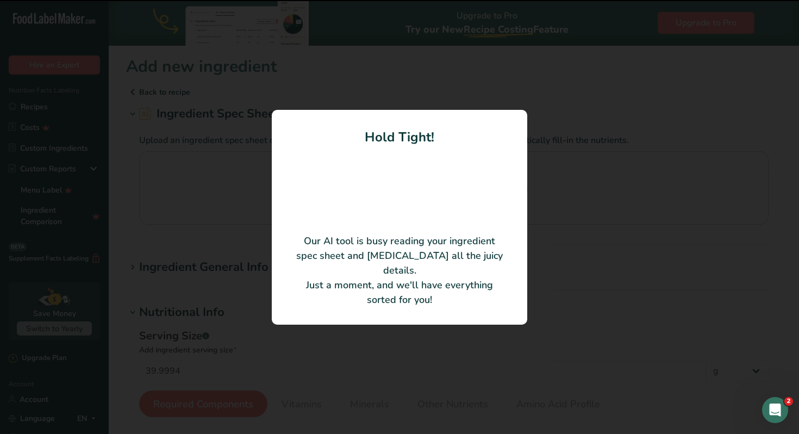
type Fat "0"
type input "5"
type input "20"
type Carbohydrates "9"
type Fiber "0"
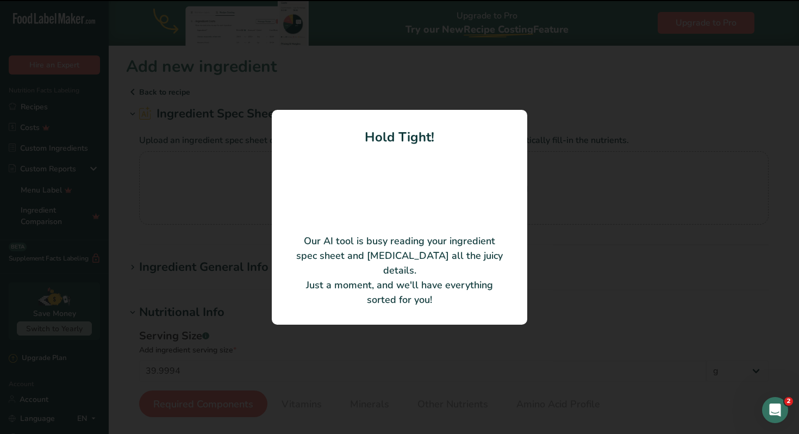
type Sugars "9"
type Sugars "0"
type input "0"
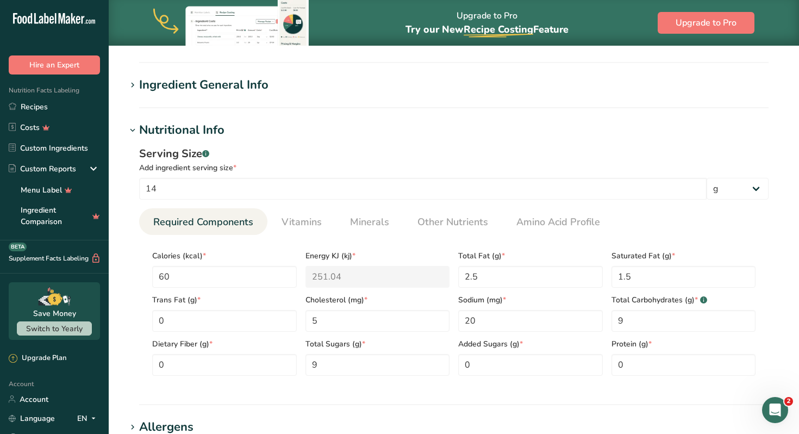
scroll to position [120, 0]
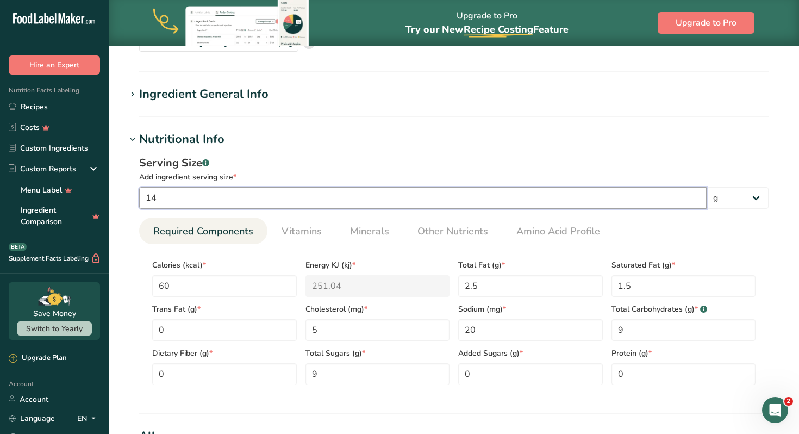
click at [607, 200] on input "14" at bounding box center [423, 198] width 568 height 22
type input "1"
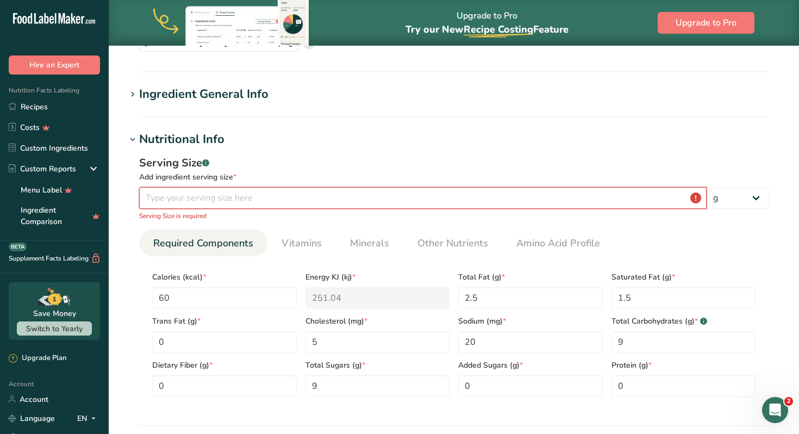
type input "4"
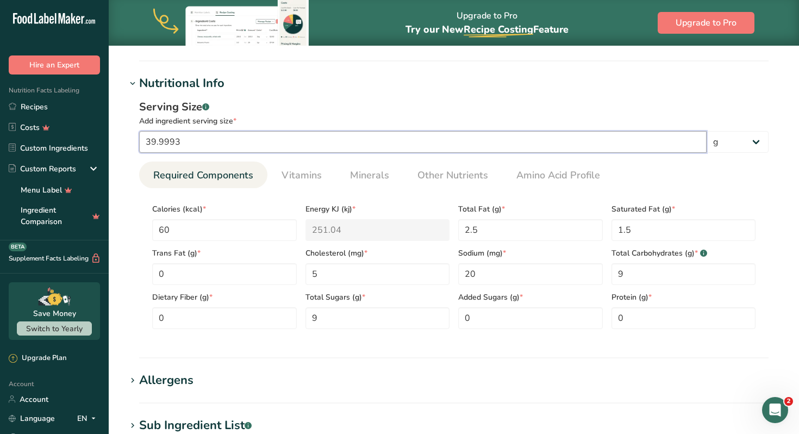
scroll to position [182, 0]
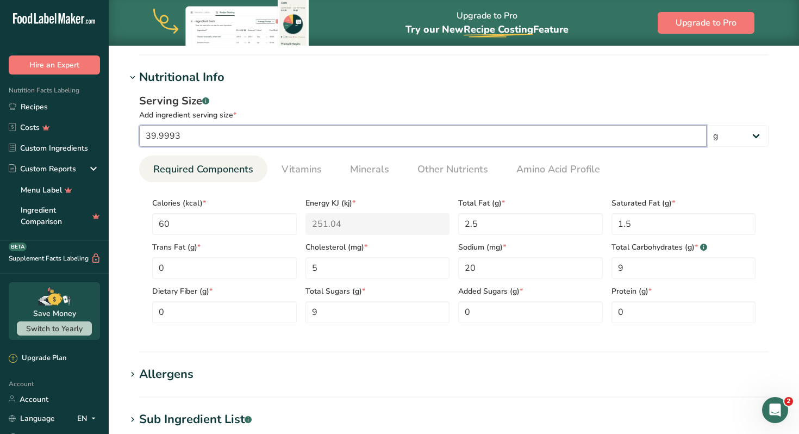
type input "39.9993"
click at [658, 169] on ul "Required Components Vitamins Minerals Other Nutrients Amino Acid Profile" at bounding box center [454, 168] width 630 height 27
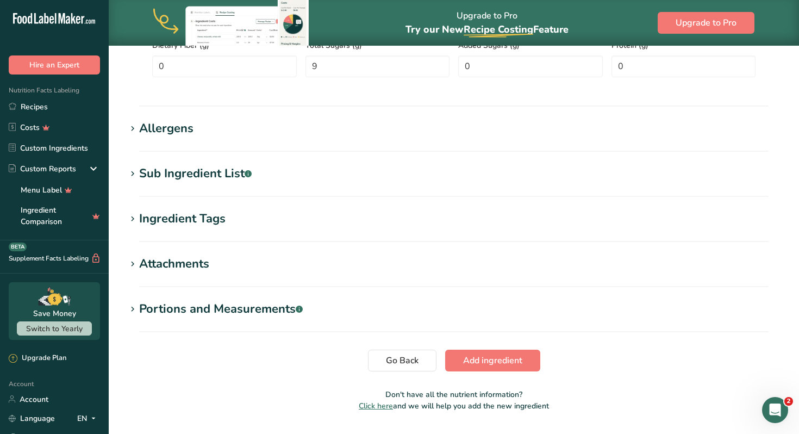
scroll to position [458, 0]
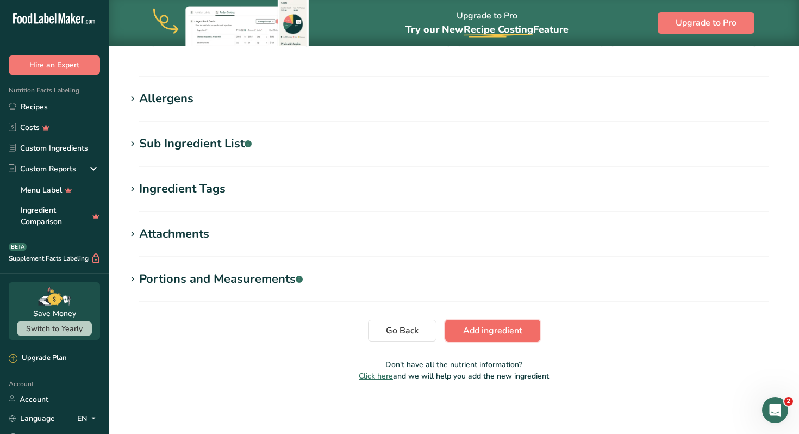
click at [506, 324] on span "Add ingredient" at bounding box center [492, 330] width 59 height 13
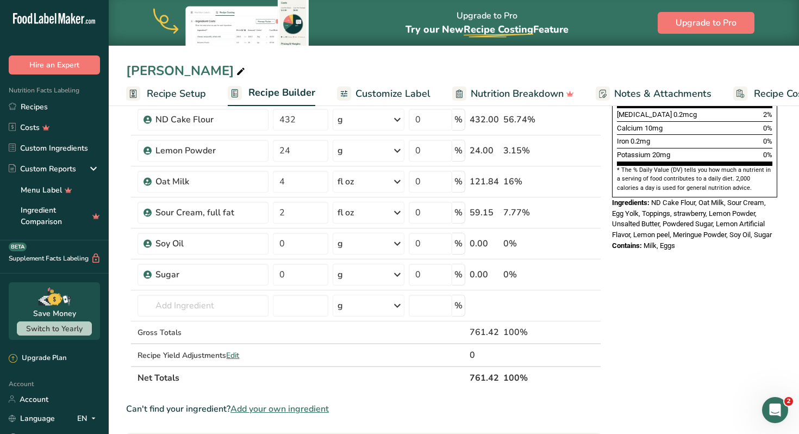
scroll to position [290, 0]
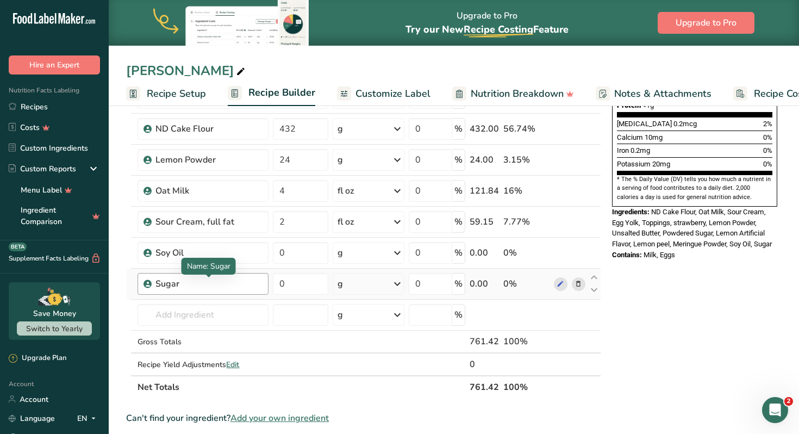
click at [198, 285] on div "Sugar" at bounding box center [208, 283] width 106 height 13
click at [173, 285] on div "Sugar" at bounding box center [208, 283] width 106 height 13
click at [562, 281] on icon at bounding box center [561, 283] width 8 height 11
click at [613, 311] on div "Nutrition Facts 1 Serving Per Container Serving Size 63g Amount Per Serving Cal…" at bounding box center [695, 287] width 174 height 914
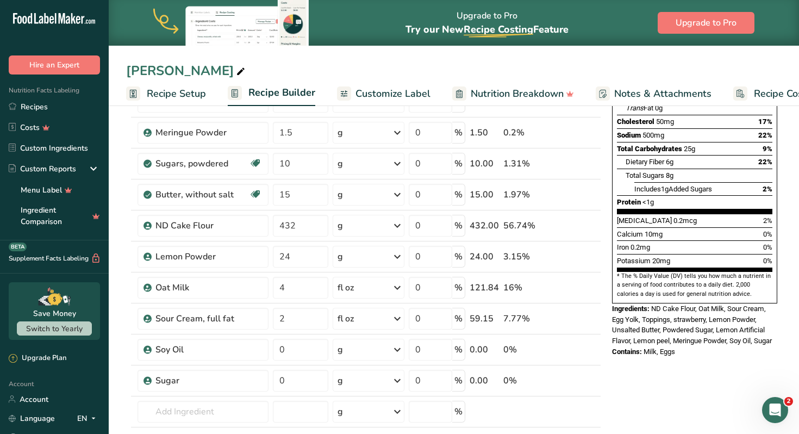
scroll to position [192, 0]
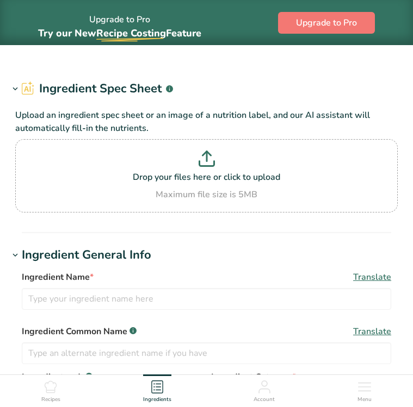
type input "Soy Oil"
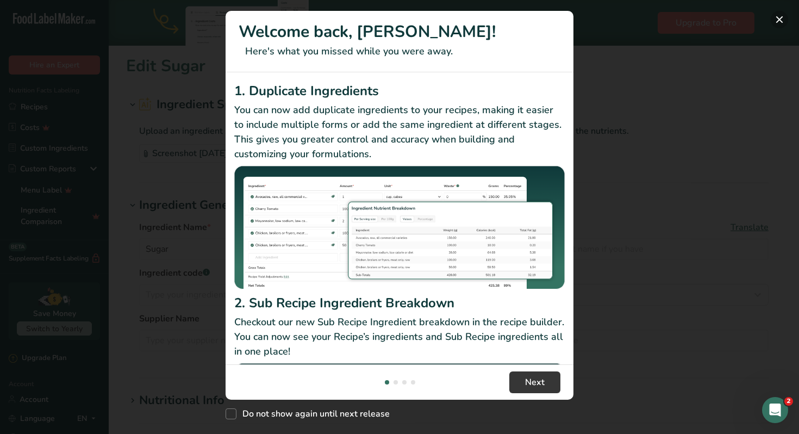
click at [781, 17] on button "New Features" at bounding box center [779, 19] width 17 height 17
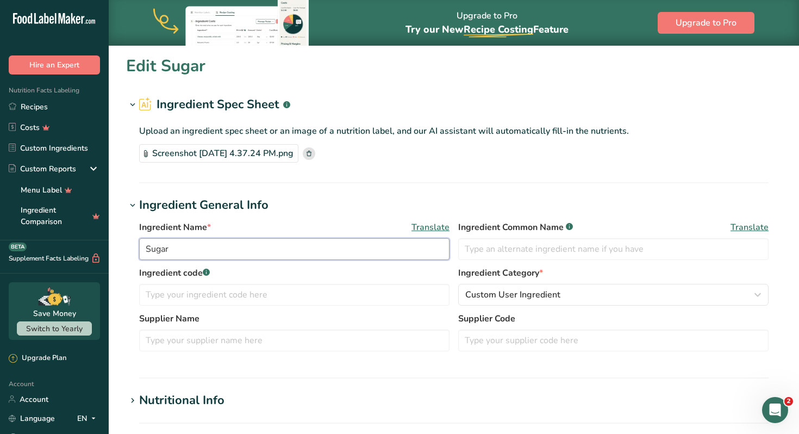
click at [161, 247] on input "Sugar" at bounding box center [294, 249] width 310 height 22
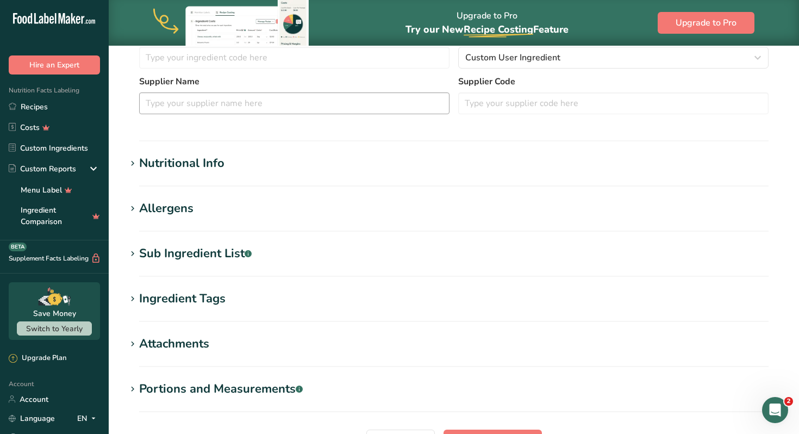
scroll to position [347, 0]
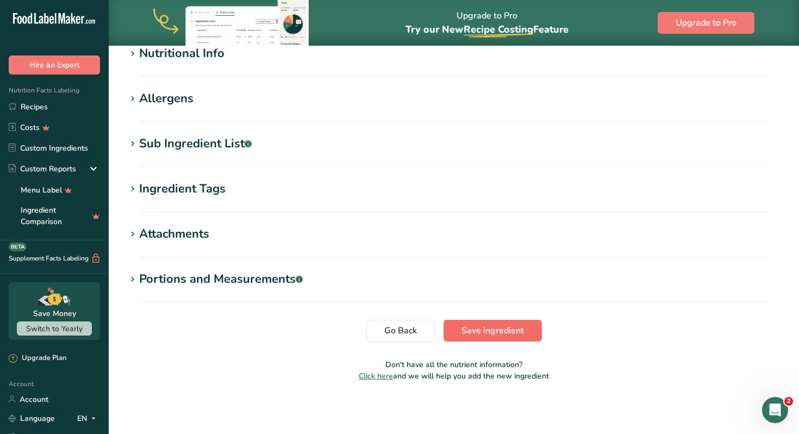
type input "Lemon Curd"
click at [462, 326] on span "Save ingredient" at bounding box center [493, 330] width 63 height 13
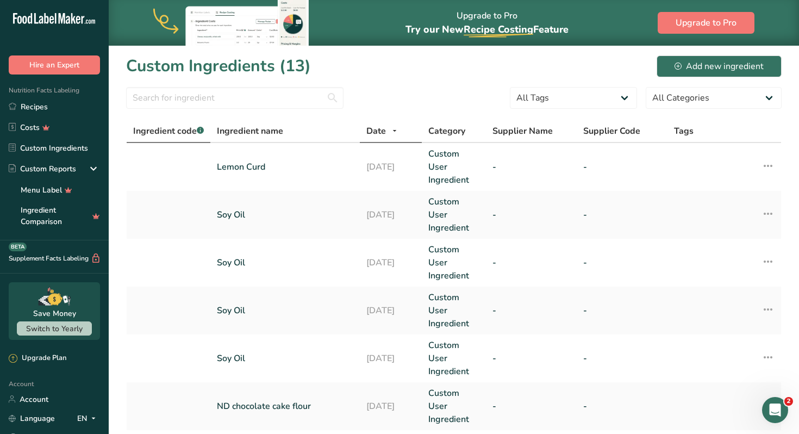
click at [171, 130] on span "Ingredient code .a-a{fill:#347362;}.b-a{fill:#fff;}" at bounding box center [168, 131] width 71 height 12
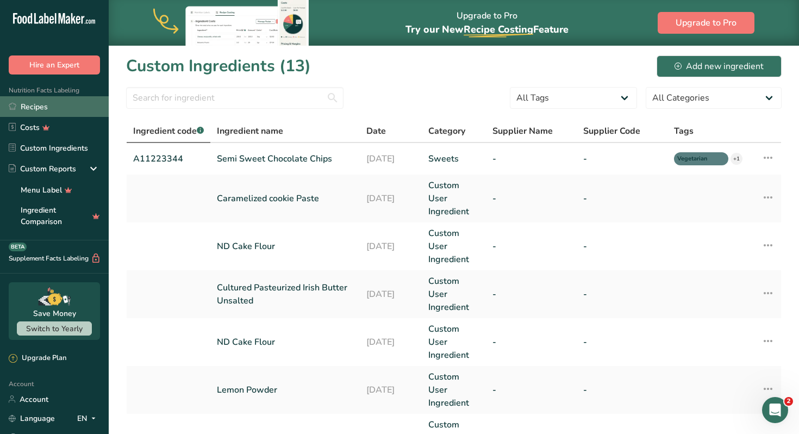
click at [29, 110] on link "Recipes" at bounding box center [54, 106] width 109 height 21
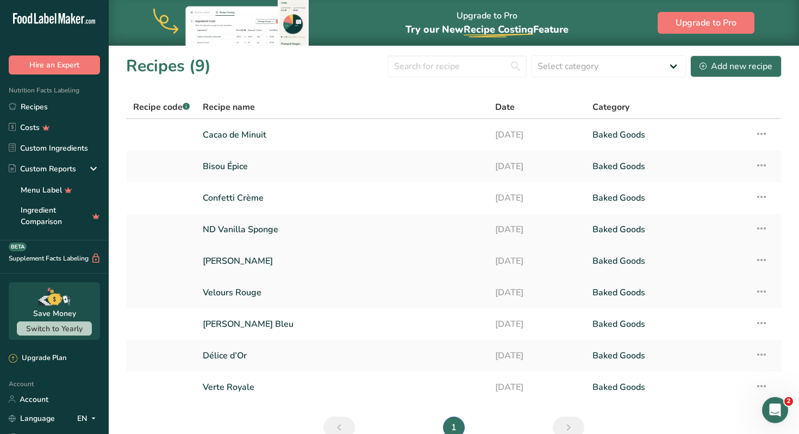
click at [236, 264] on link "[PERSON_NAME]" at bounding box center [342, 261] width 279 height 23
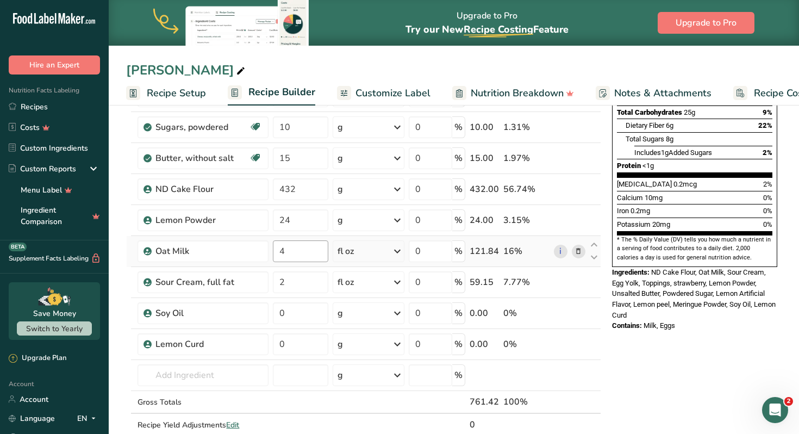
scroll to position [229, 0]
click at [289, 319] on input "0" at bounding box center [300, 313] width 55 height 22
type input "4"
click at [396, 313] on div "Ingredient * Amount * Unit * Waste * .a-a{fill:#347362;}.b-a{fill:#fff;} Grams …" at bounding box center [363, 195] width 475 height 525
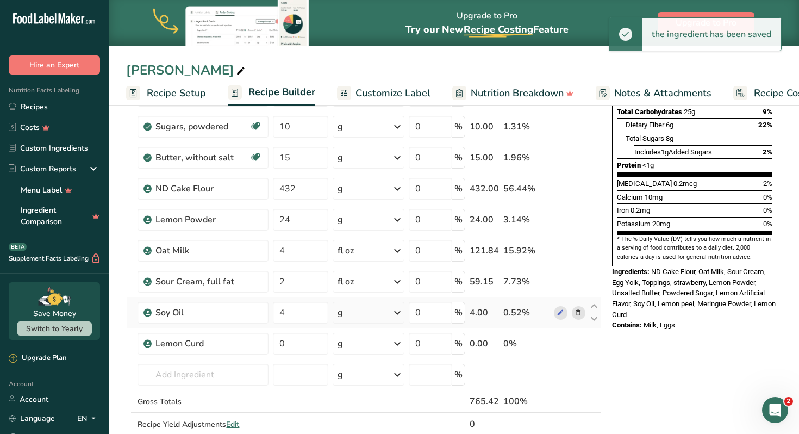
click at [396, 313] on icon at bounding box center [397, 313] width 13 height 20
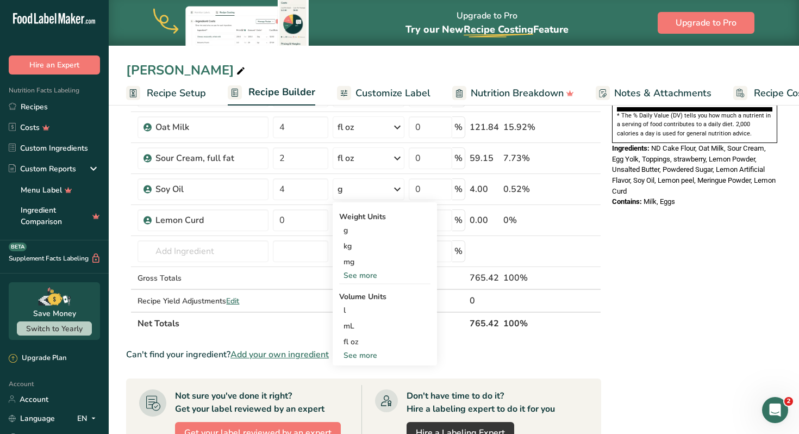
scroll to position [354, 0]
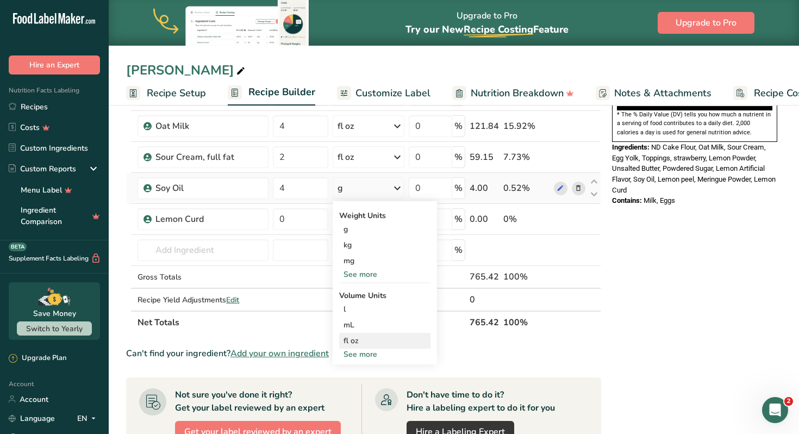
click at [368, 338] on div "fl oz" at bounding box center [385, 340] width 83 height 11
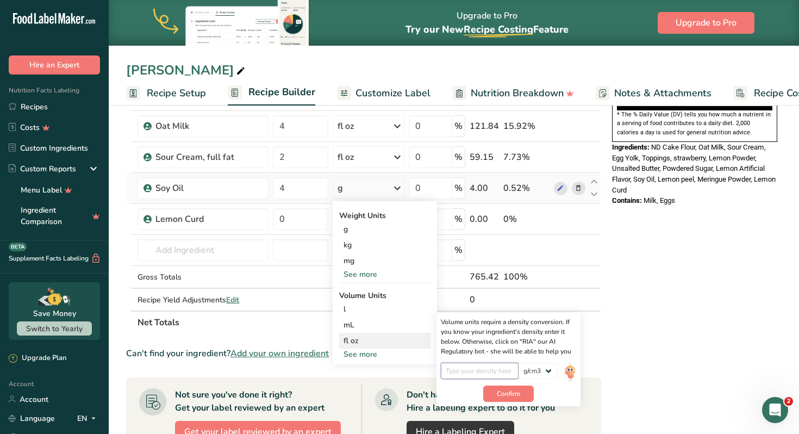
click at [465, 372] on input "number" at bounding box center [480, 371] width 78 height 16
type input "0.92"
click at [517, 391] on span "Confirm" at bounding box center [508, 394] width 23 height 10
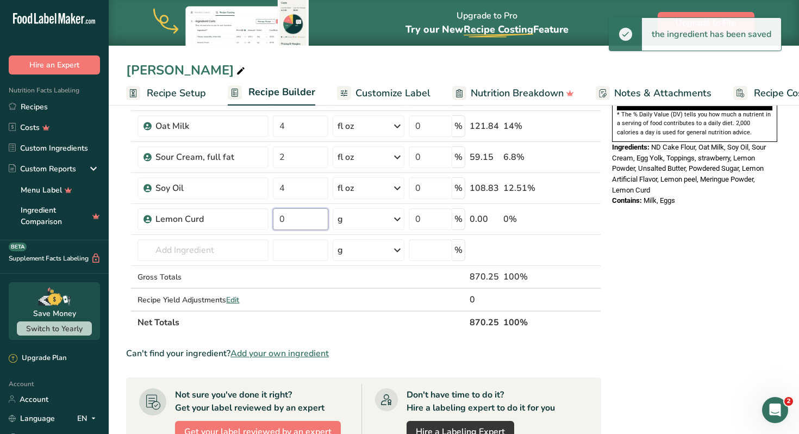
click at [301, 221] on input "0" at bounding box center [300, 219] width 55 height 22
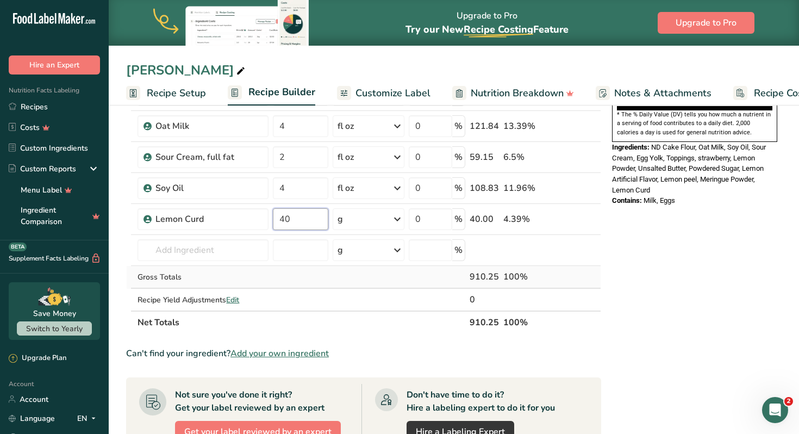
type input "40"
click at [571, 276] on div "Ingredient * Amount * Unit * Waste * .a-a{fill:#347362;}.b-a{fill:#fff;} Grams …" at bounding box center [363, 71] width 475 height 525
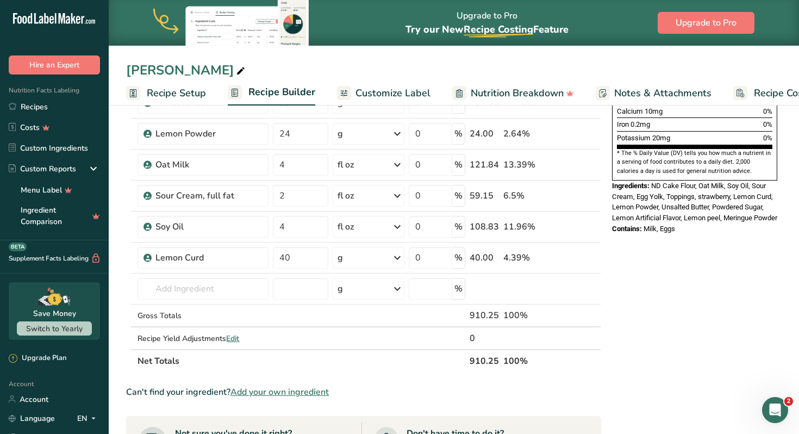
scroll to position [0, 0]
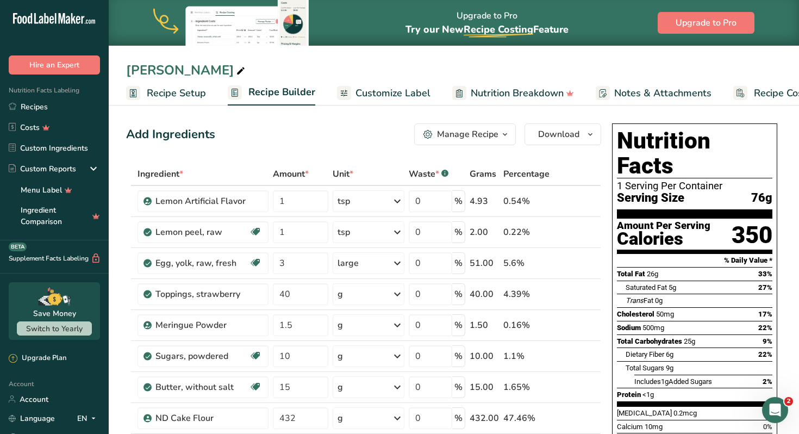
click at [177, 93] on span "Recipe Setup" at bounding box center [176, 93] width 59 height 15
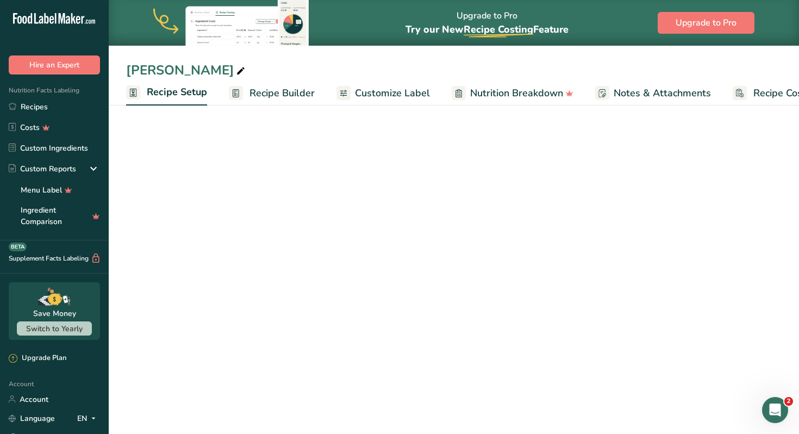
scroll to position [0, 4]
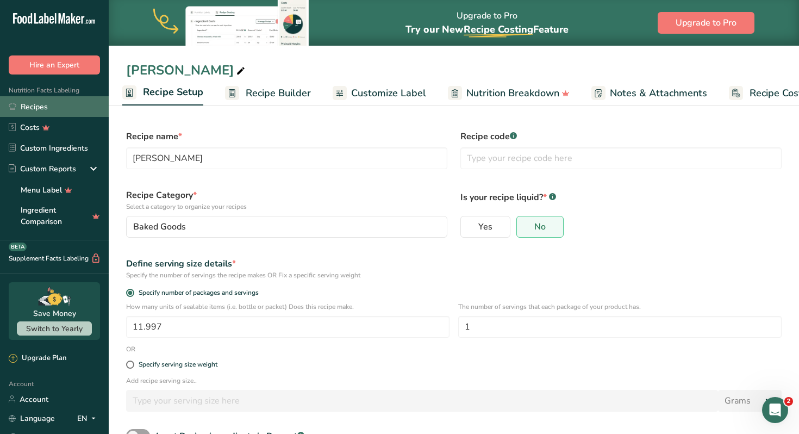
click at [42, 108] on link "Recipes" at bounding box center [54, 106] width 109 height 21
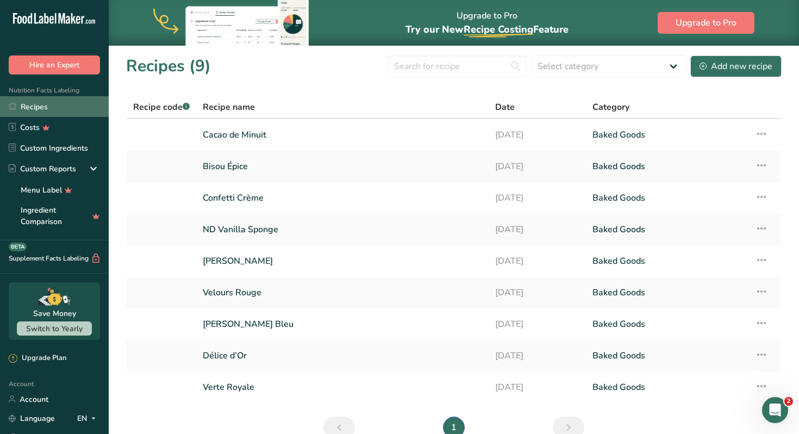
click at [34, 105] on link "Recipes" at bounding box center [54, 106] width 109 height 21
click at [22, 107] on link "Recipes" at bounding box center [54, 106] width 109 height 21
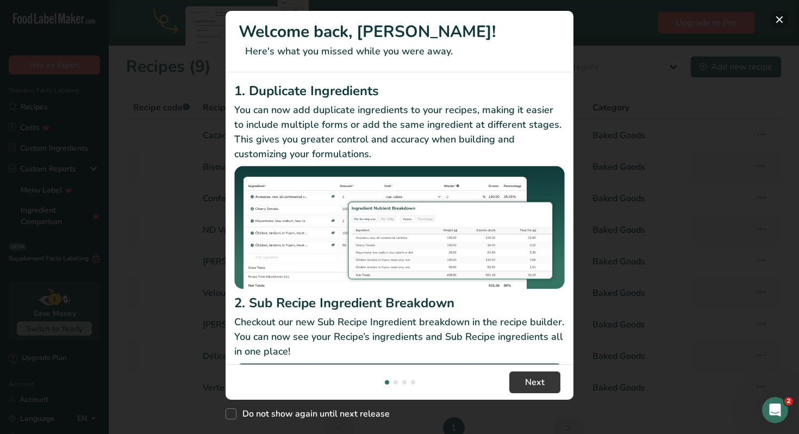
click at [783, 17] on button "New Features" at bounding box center [779, 19] width 17 height 17
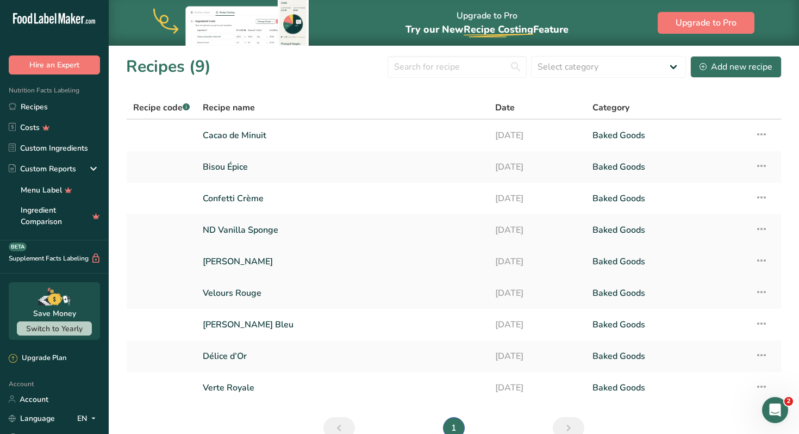
click at [230, 264] on link "[PERSON_NAME]" at bounding box center [342, 261] width 279 height 23
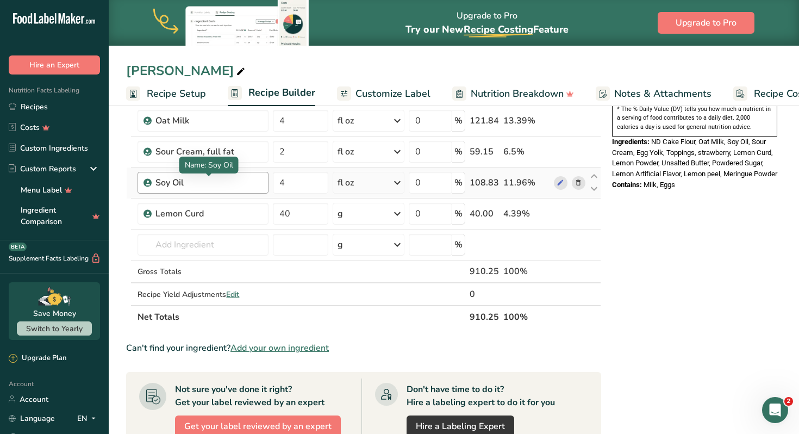
scroll to position [363, 0]
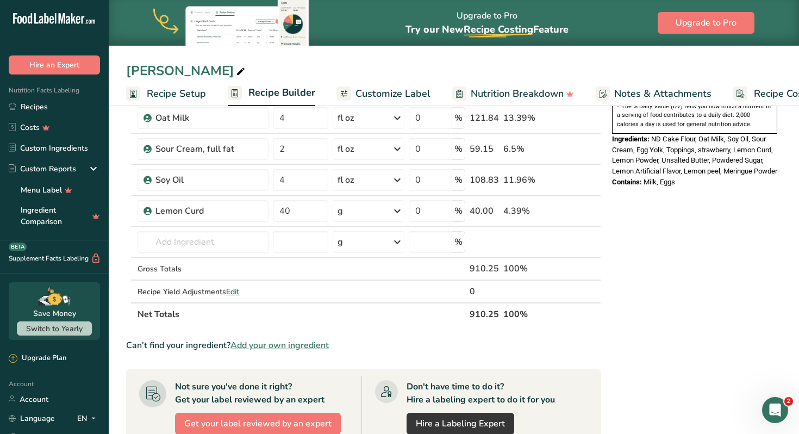
click at [264, 338] on section "Ingredient * Amount * Unit * Waste * .a-a{fill:#347362;}.b-a{fill:#fff;} Grams …" at bounding box center [363, 227] width 475 height 854
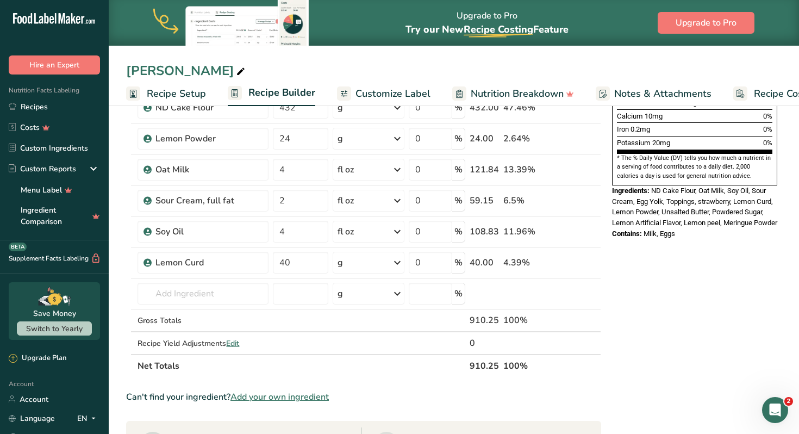
scroll to position [314, 0]
